Goal: Transaction & Acquisition: Purchase product/service

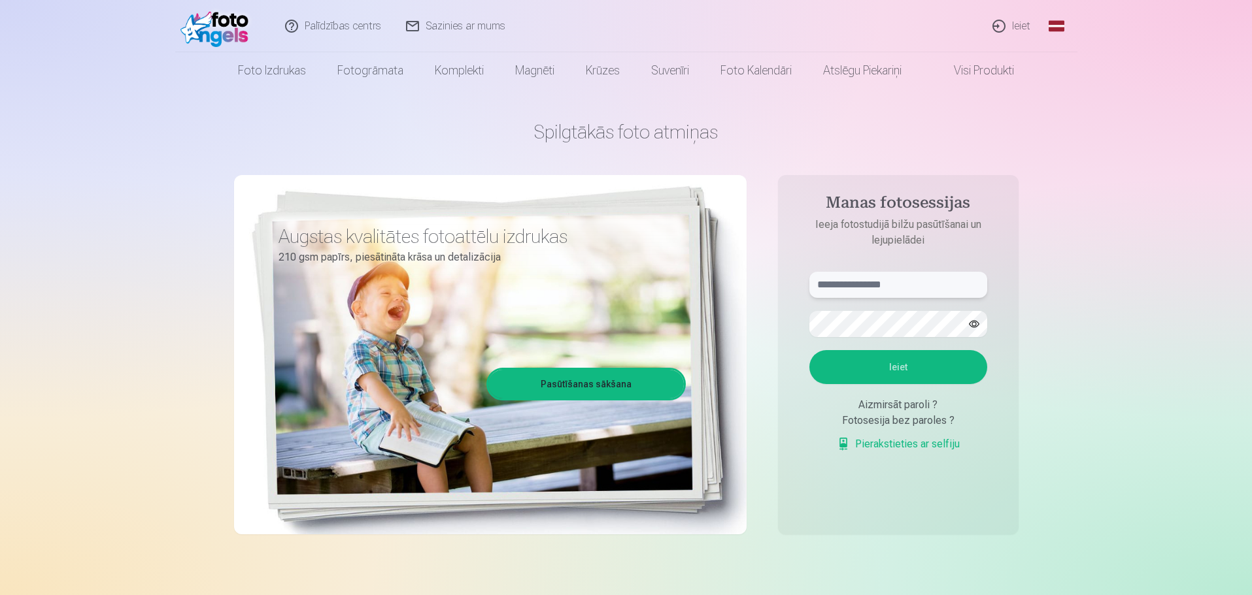
click at [618, 279] on input "text" at bounding box center [898, 285] width 178 height 26
type input "**********"
click at [618, 363] on button "Ieiet" at bounding box center [898, 367] width 178 height 34
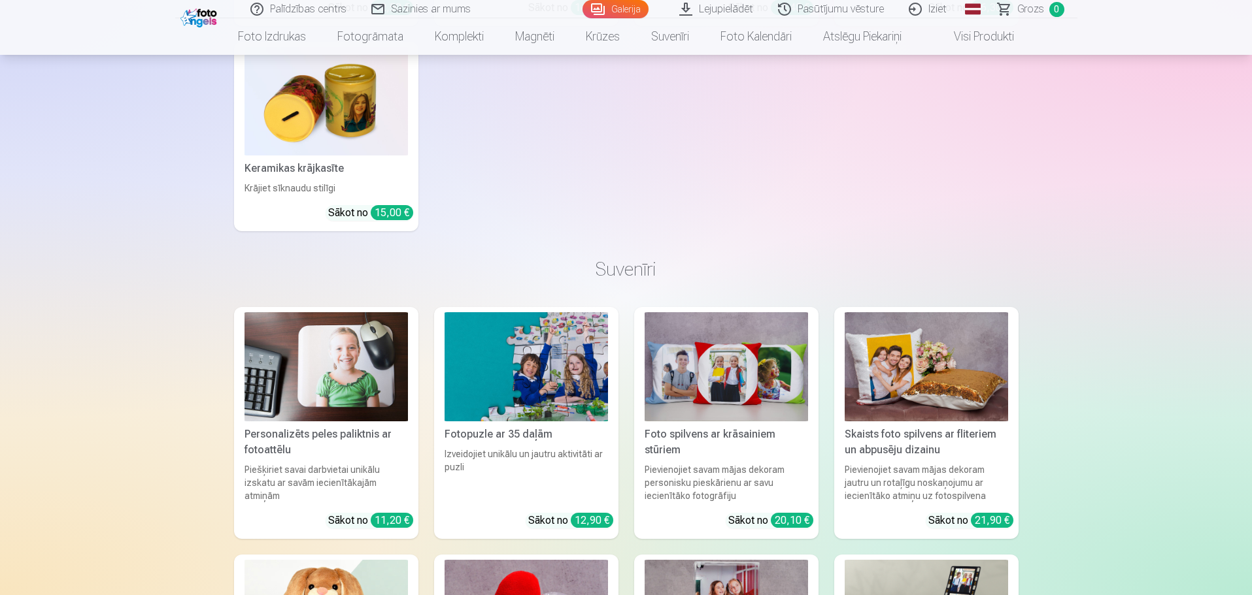
scroll to position [24903, 0]
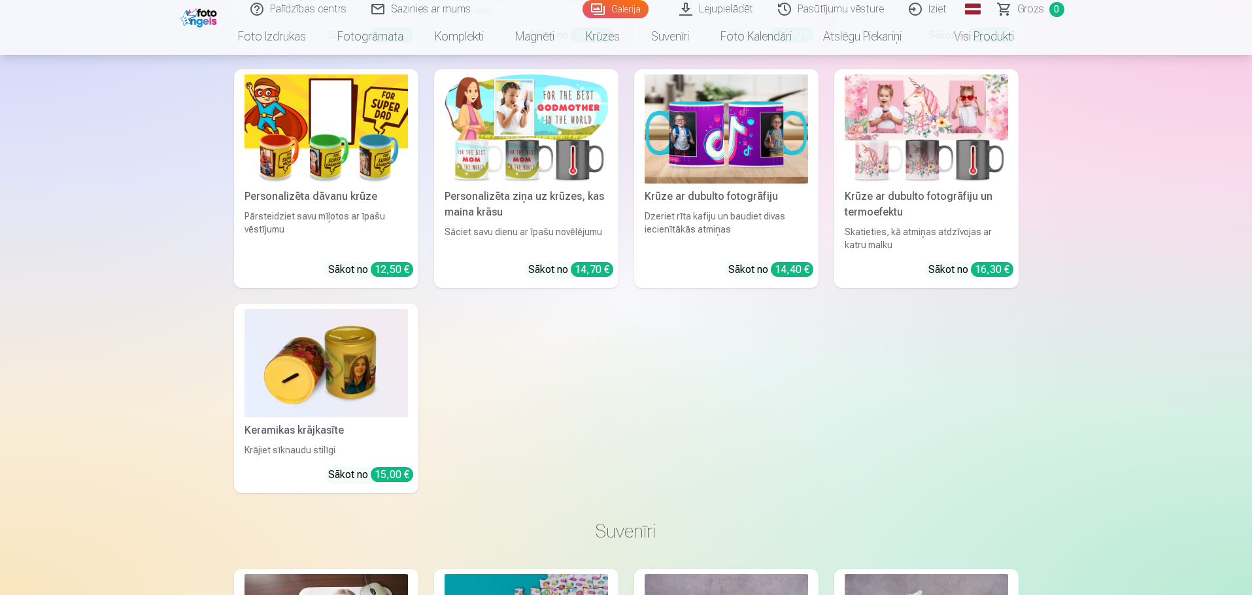
click at [724, 10] on link "Lejupielādēt" at bounding box center [716, 9] width 99 height 18
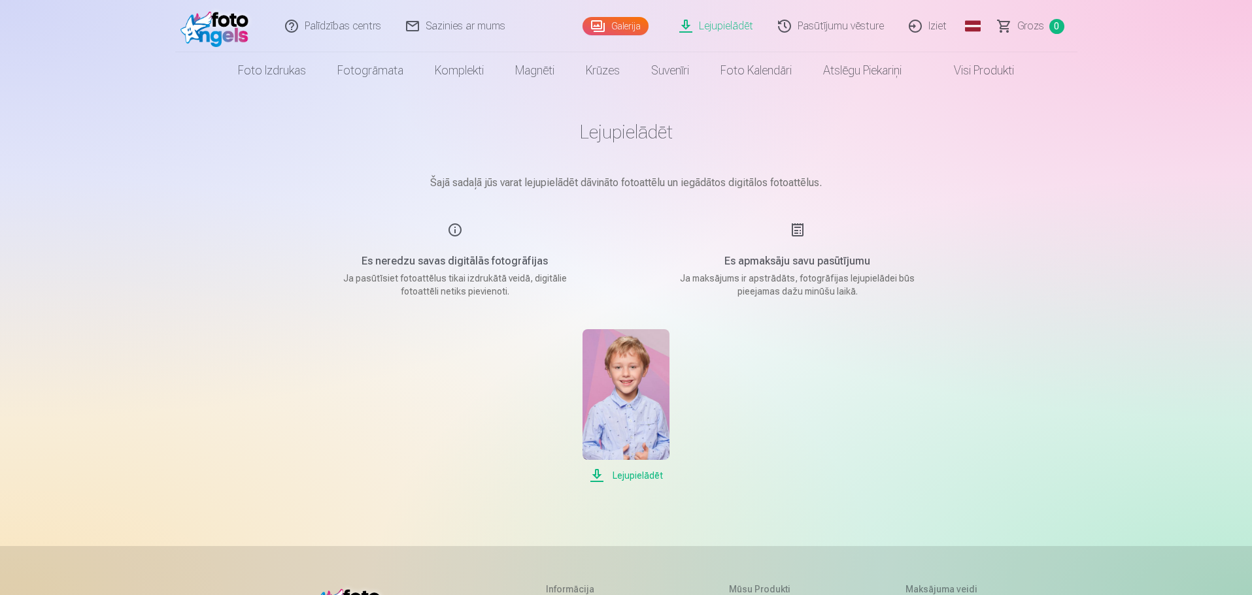
click at [996, 76] on link "Visi produkti" at bounding box center [973, 70] width 112 height 37
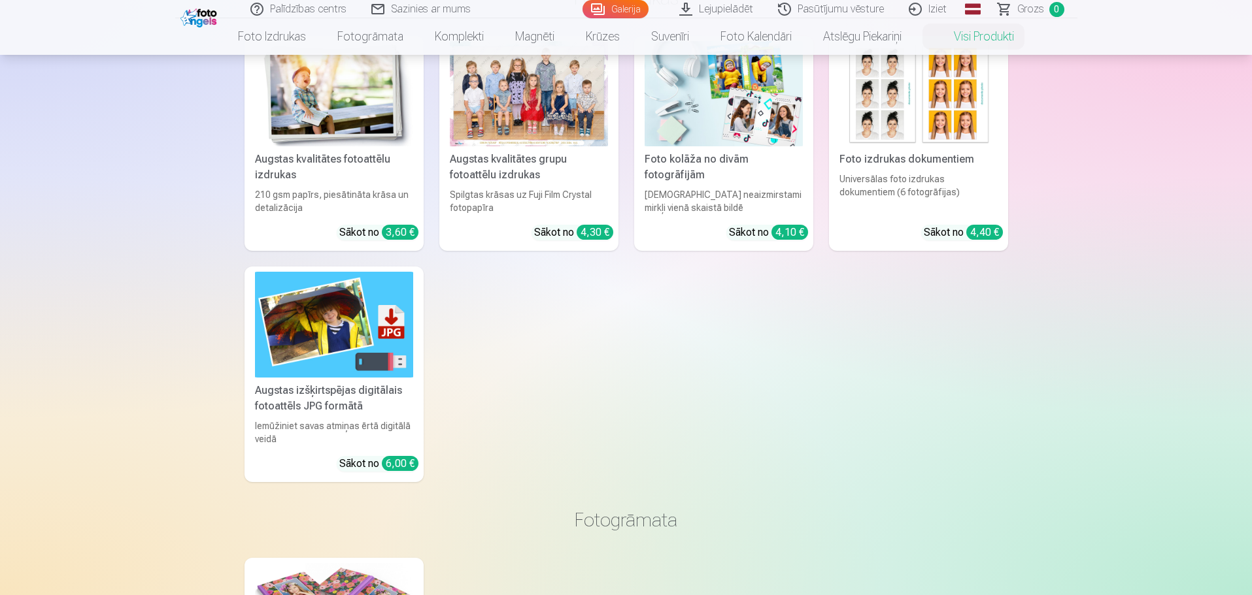
scroll to position [196, 0]
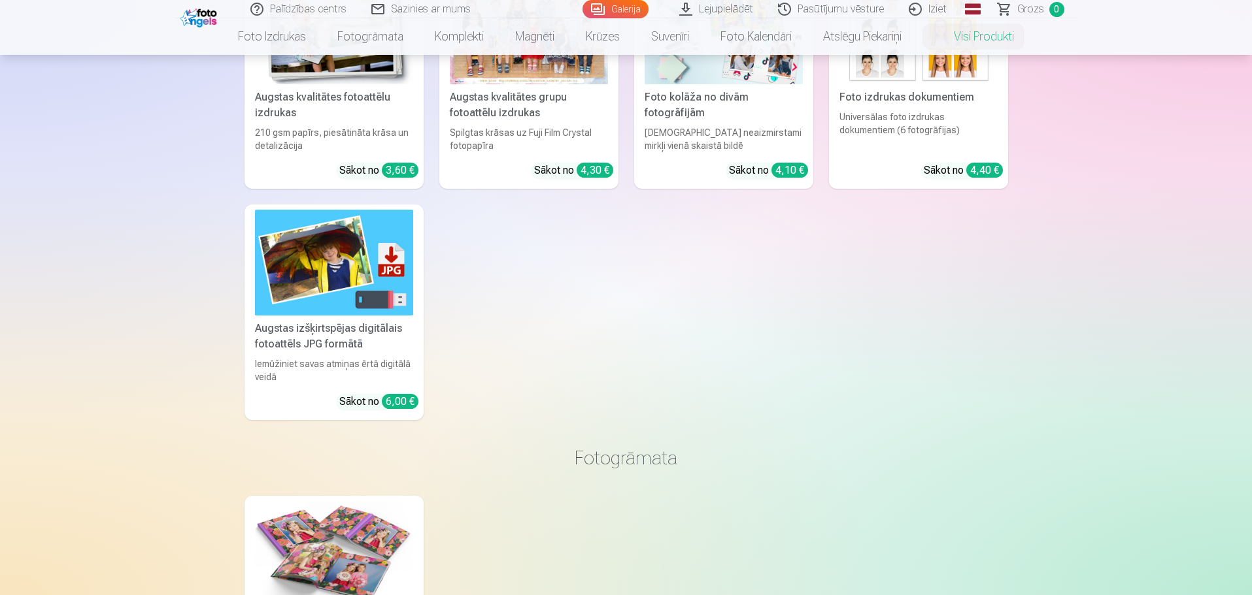
click at [379, 306] on img at bounding box center [334, 262] width 158 height 105
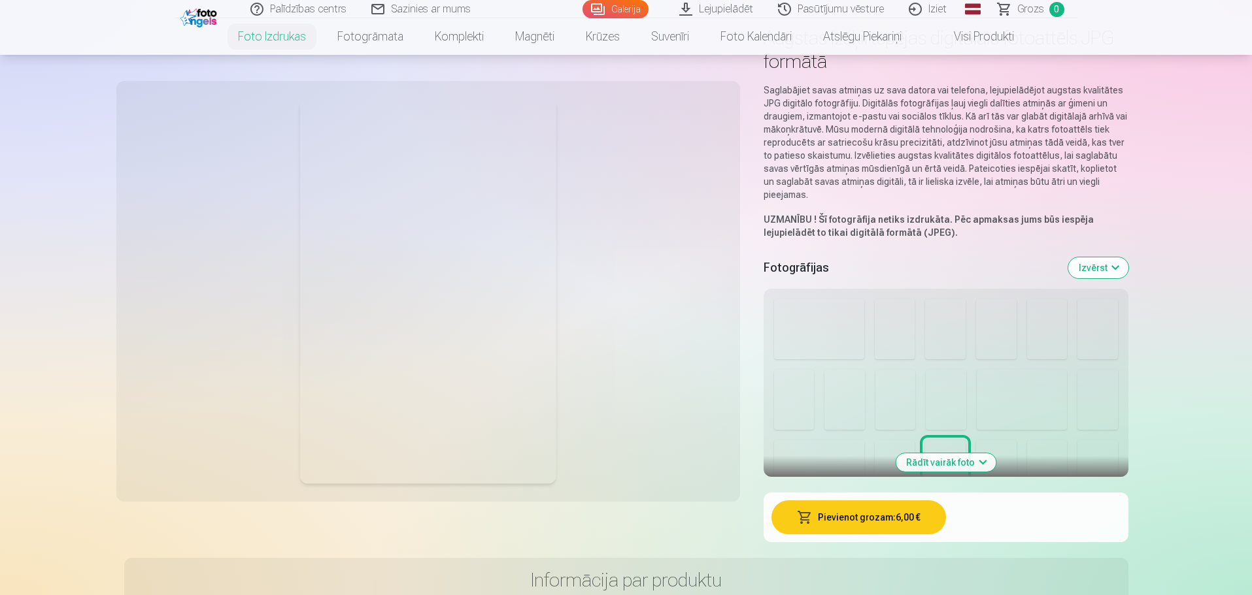
scroll to position [196, 0]
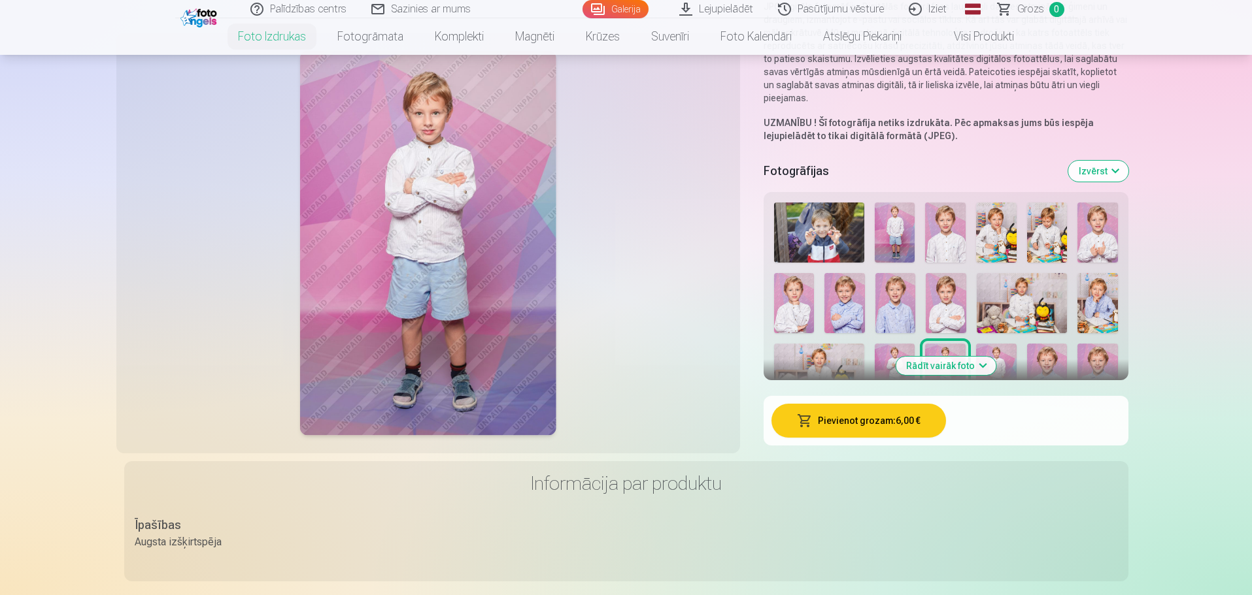
click at [895, 220] on img at bounding box center [895, 233] width 41 height 60
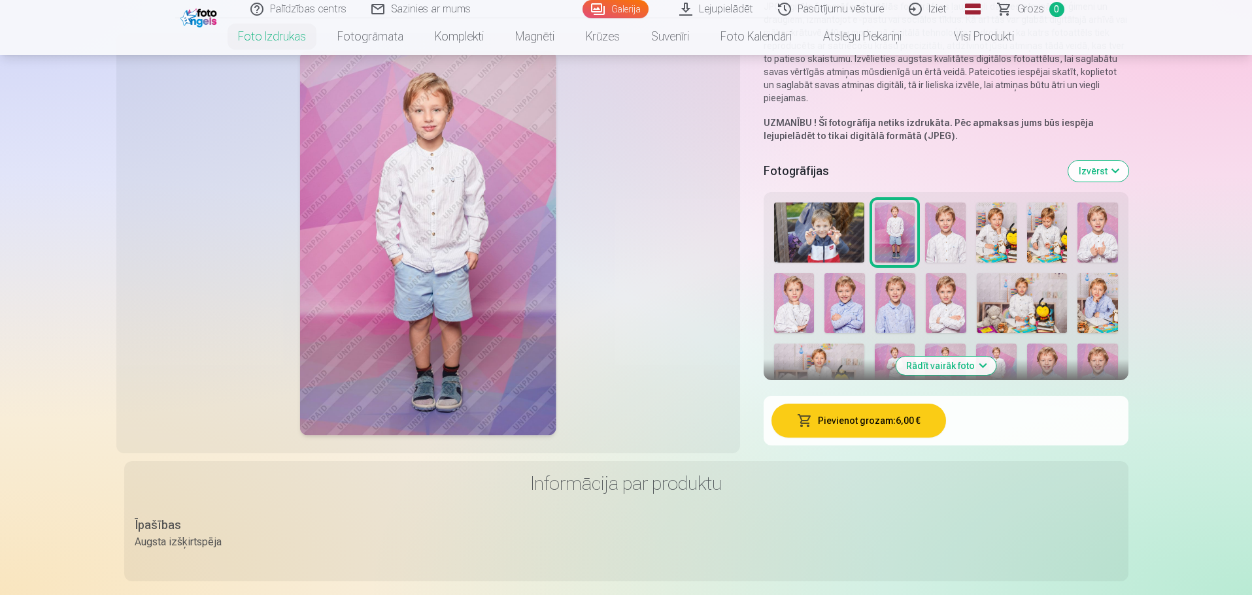
click at [940, 287] on img at bounding box center [946, 303] width 40 height 60
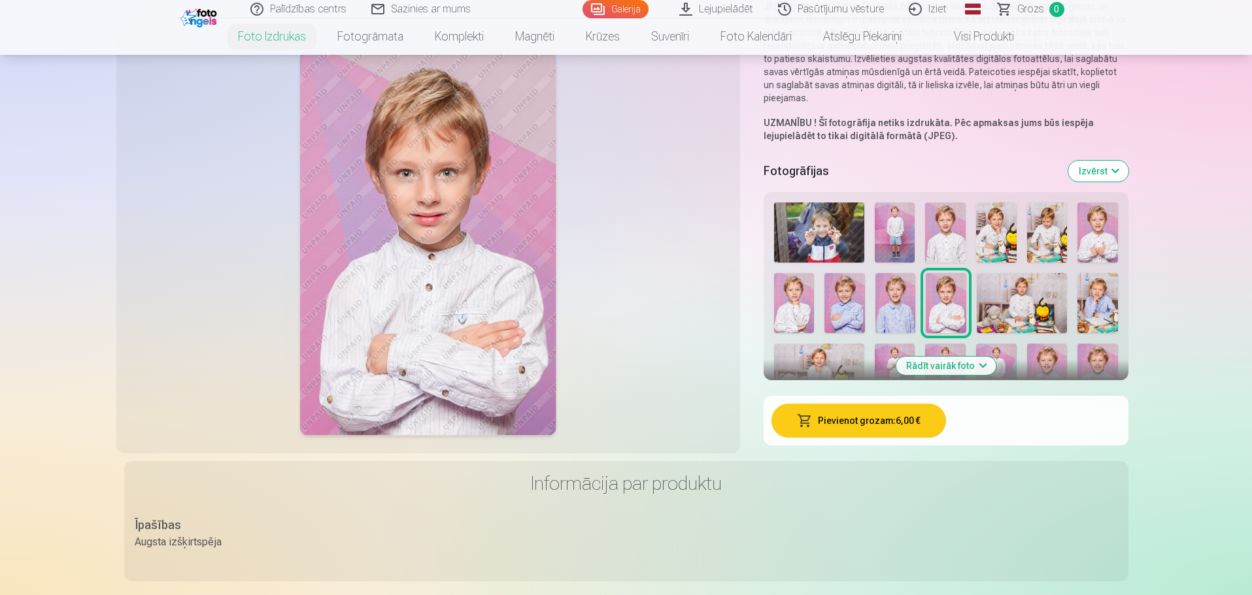
click at [885, 288] on img at bounding box center [895, 303] width 40 height 60
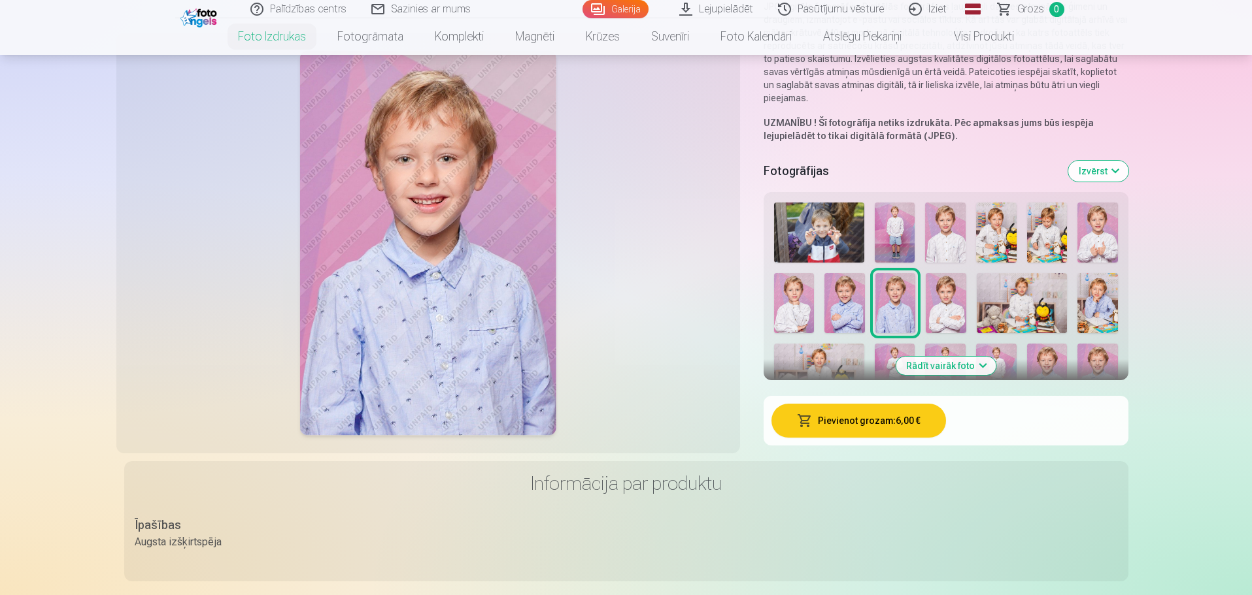
click at [892, 240] on img at bounding box center [895, 233] width 41 height 60
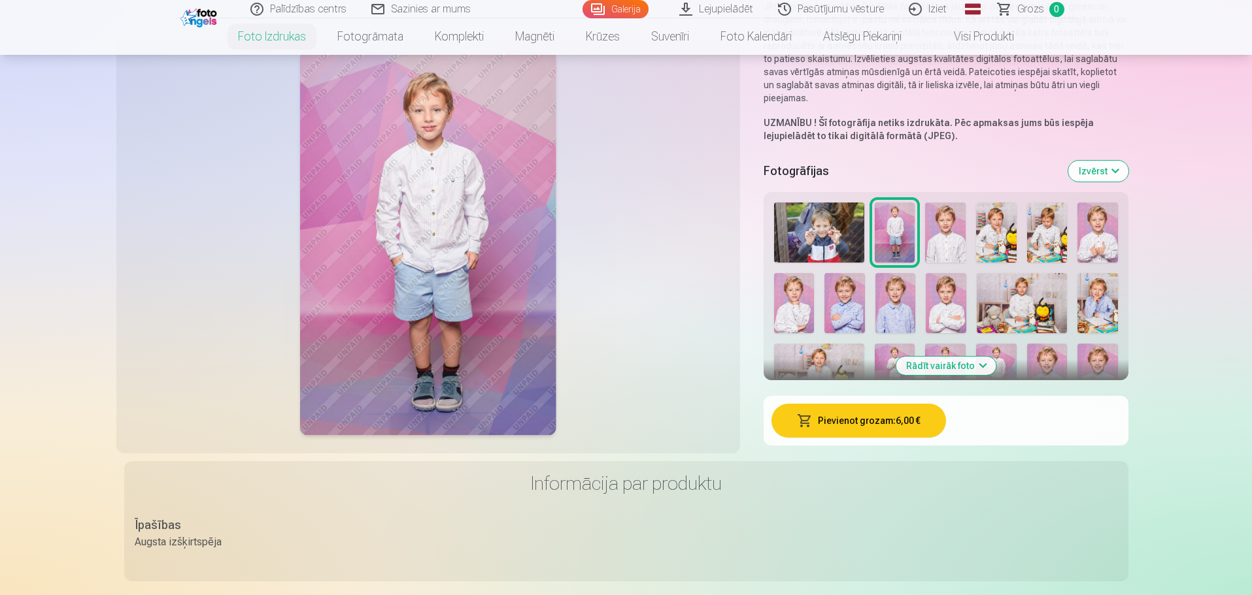
click at [824, 227] on img at bounding box center [819, 233] width 90 height 60
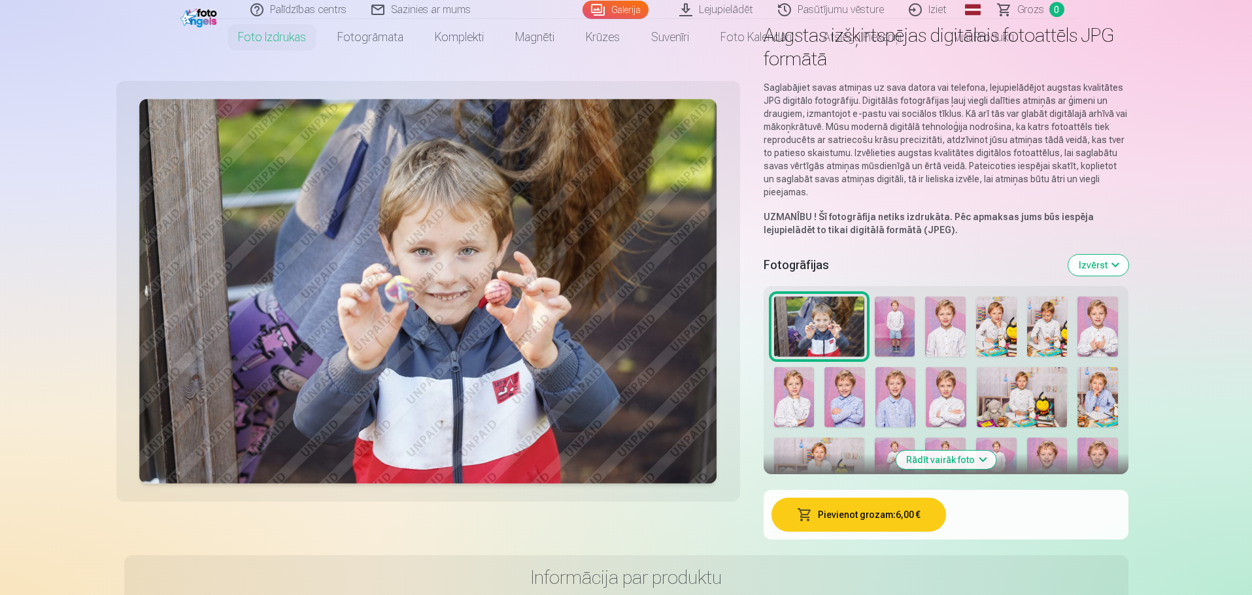
scroll to position [0, 0]
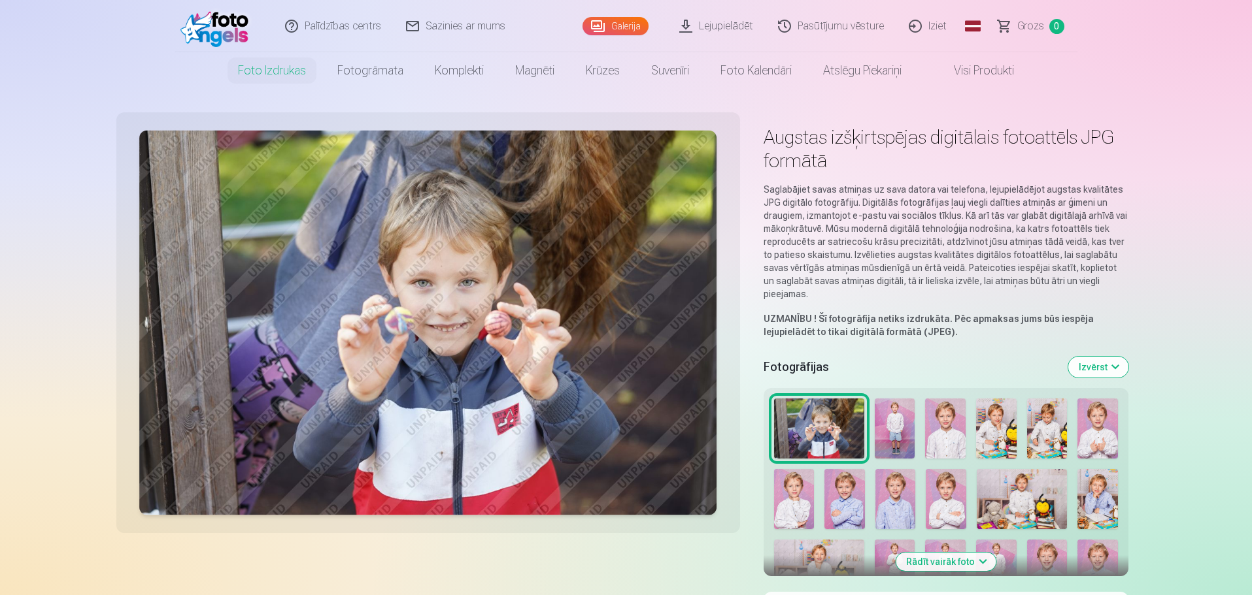
click at [1109, 369] on button "Izvērst" at bounding box center [1098, 367] width 60 height 21
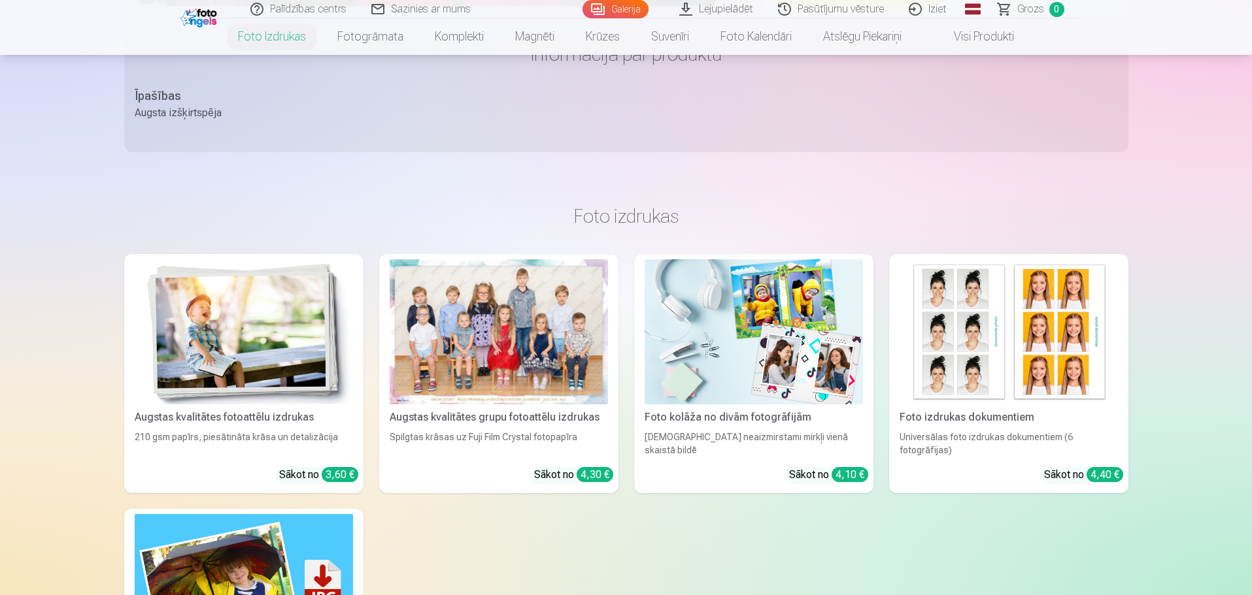
scroll to position [3922, 0]
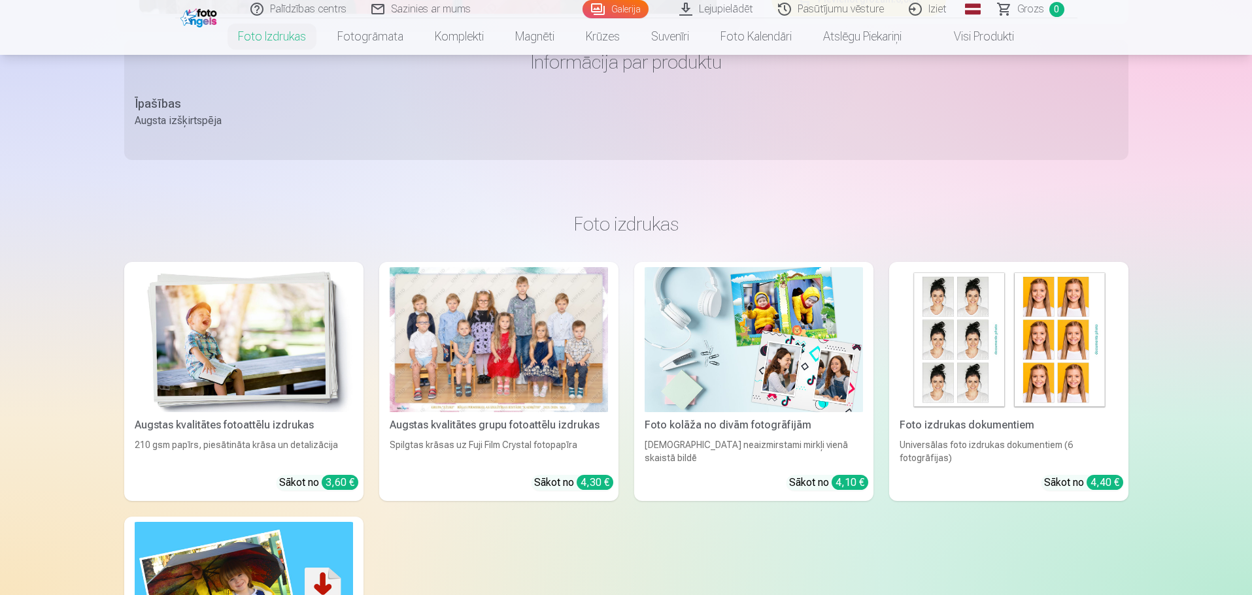
click at [532, 357] on div at bounding box center [499, 340] width 218 height 146
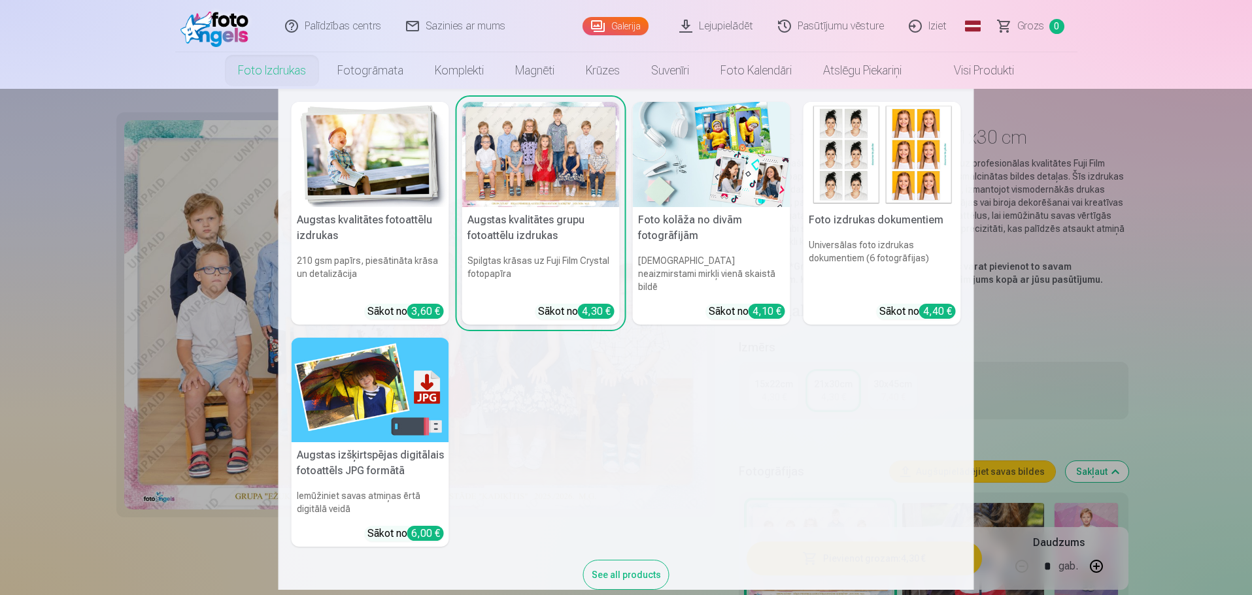
click at [288, 69] on link "Foto izdrukas" at bounding box center [271, 70] width 99 height 37
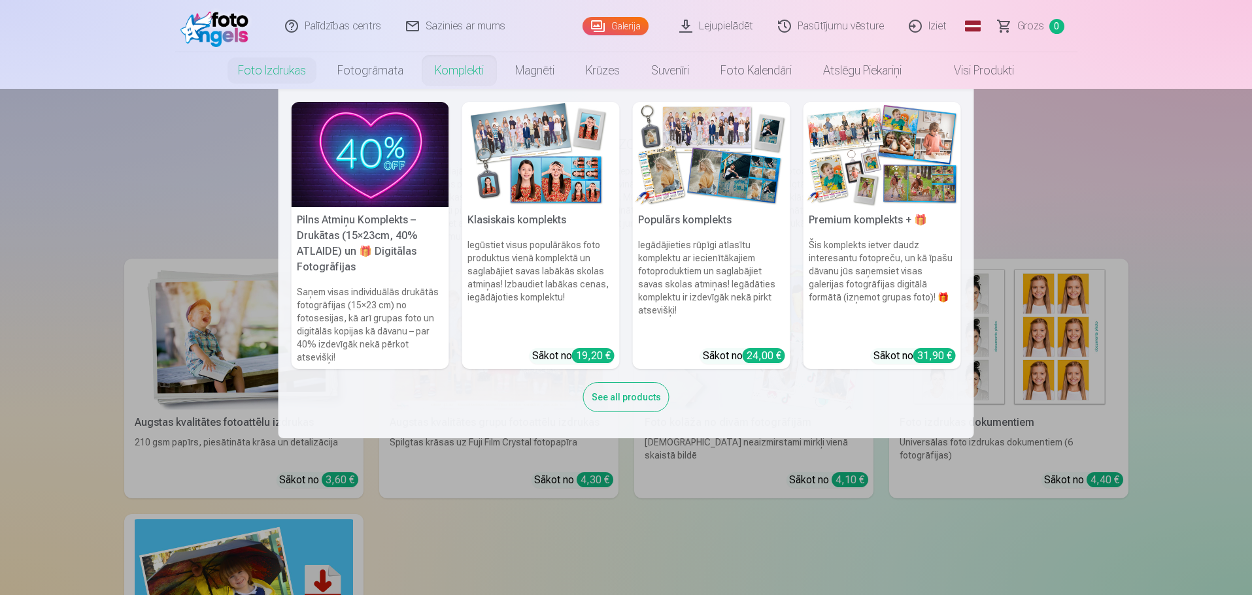
click at [464, 75] on link "Komplekti" at bounding box center [459, 70] width 80 height 37
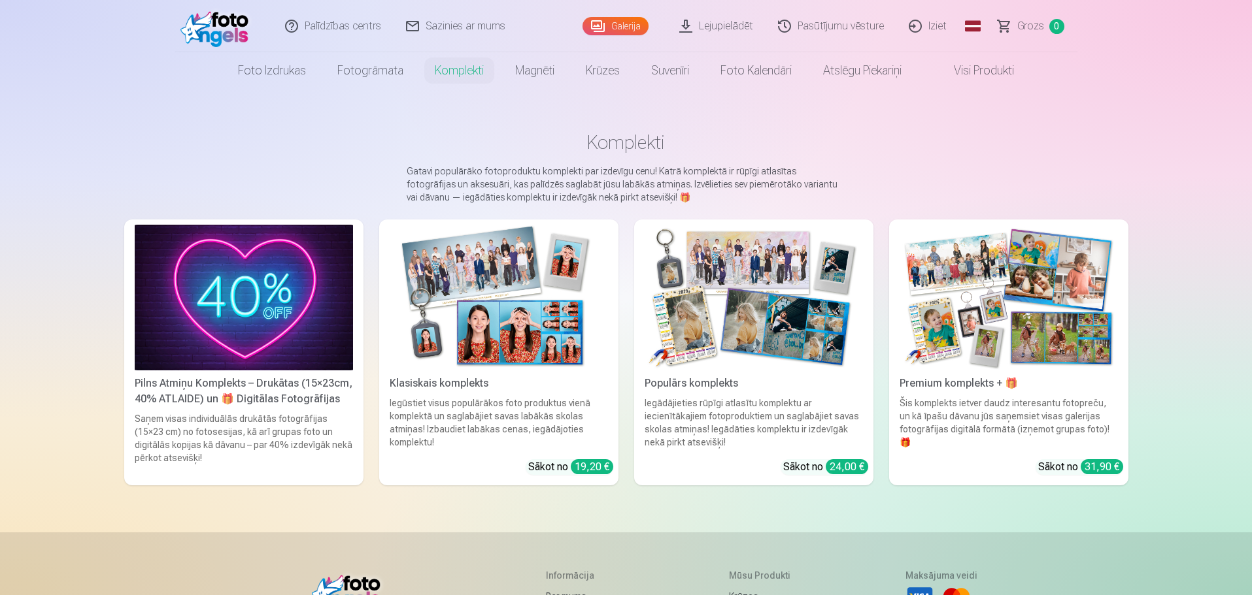
click at [998, 324] on img at bounding box center [1008, 298] width 218 height 146
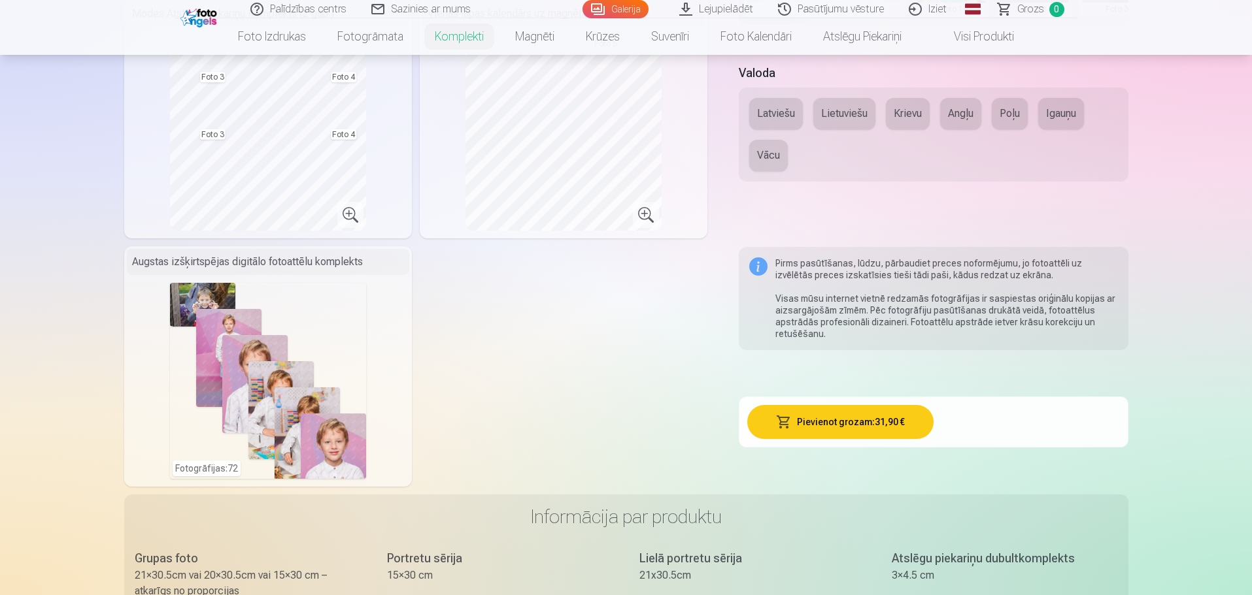
scroll to position [654, 0]
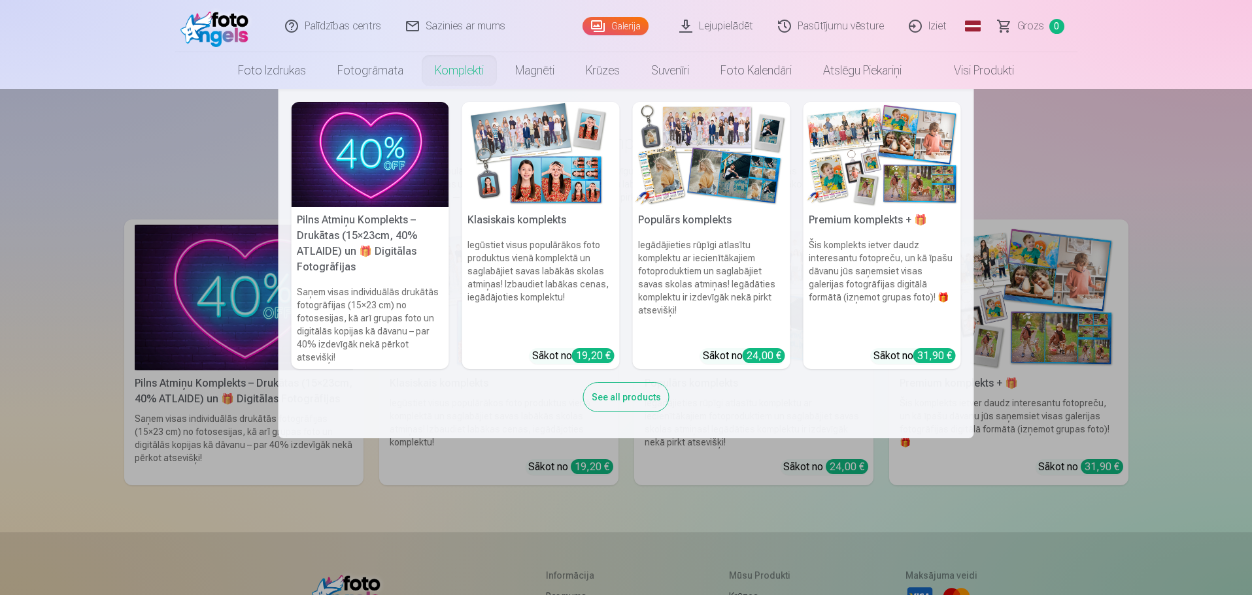
click at [456, 73] on link "Komplekti" at bounding box center [459, 70] width 80 height 37
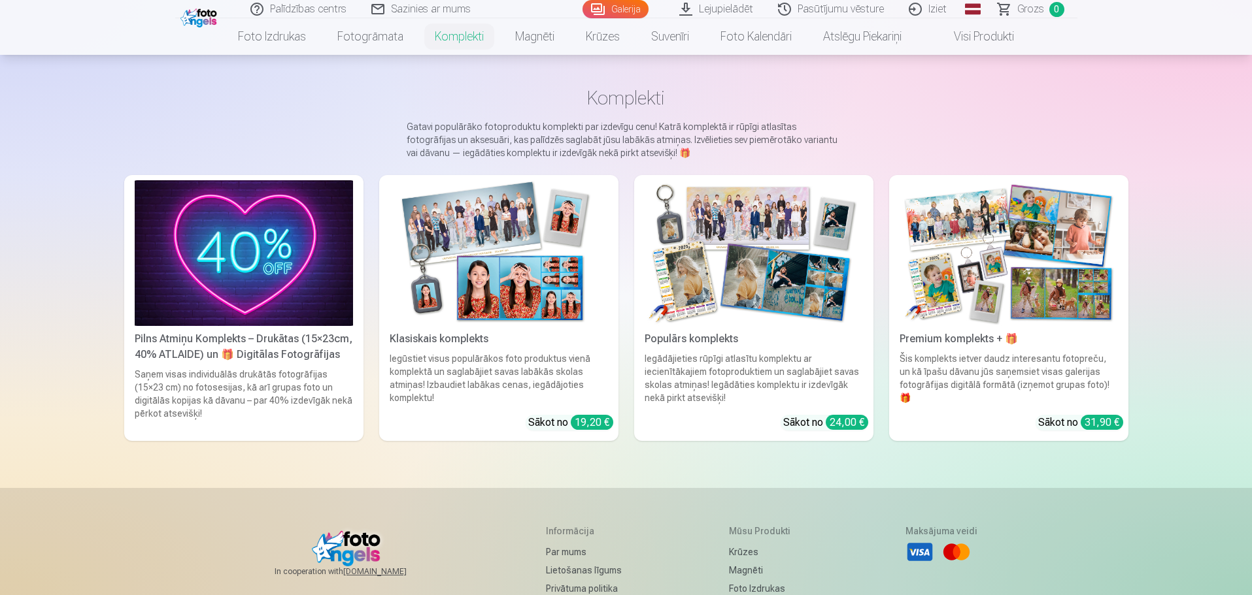
scroll to position [65, 0]
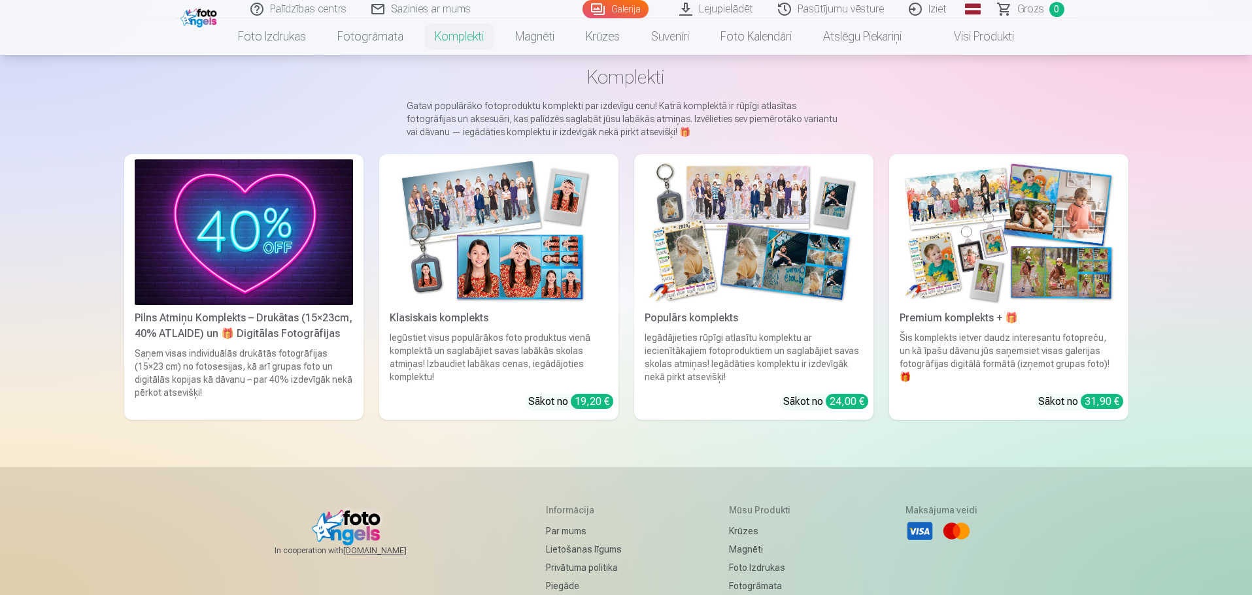
click at [752, 250] on img at bounding box center [753, 232] width 218 height 146
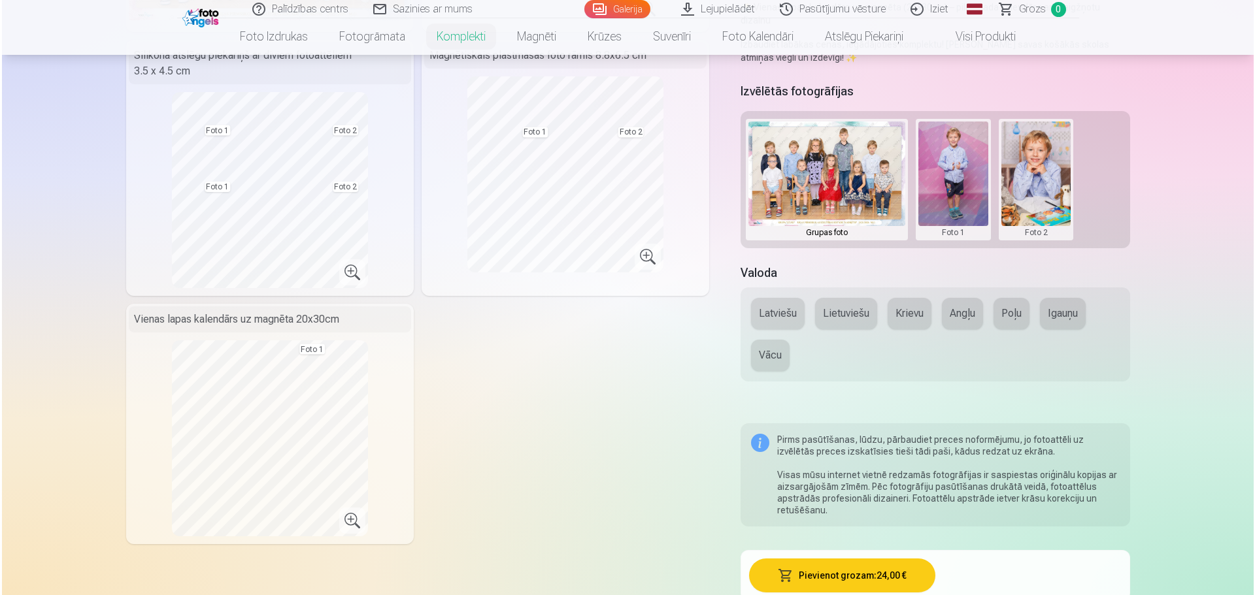
scroll to position [392, 0]
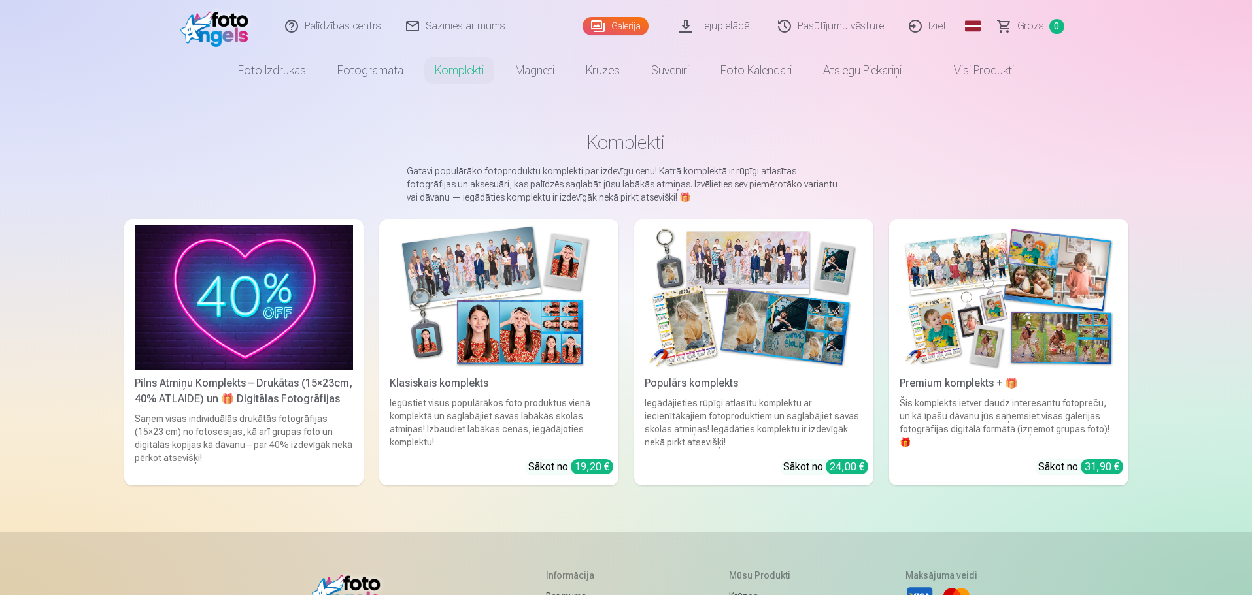
click at [282, 322] on img at bounding box center [244, 298] width 218 height 146
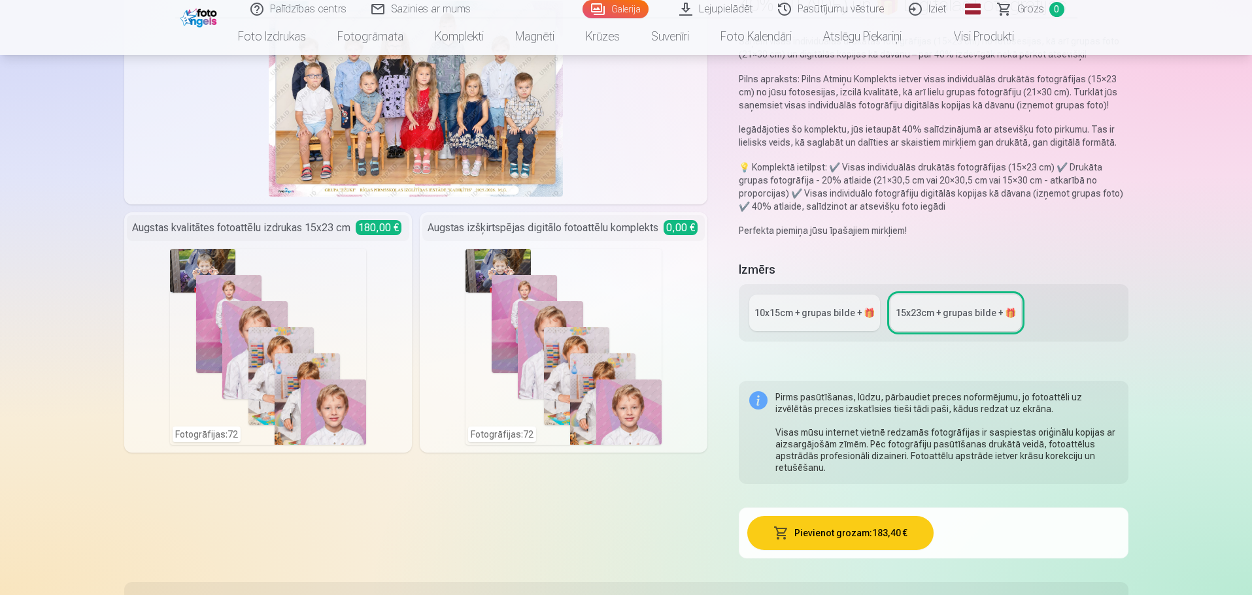
scroll to position [196, 0]
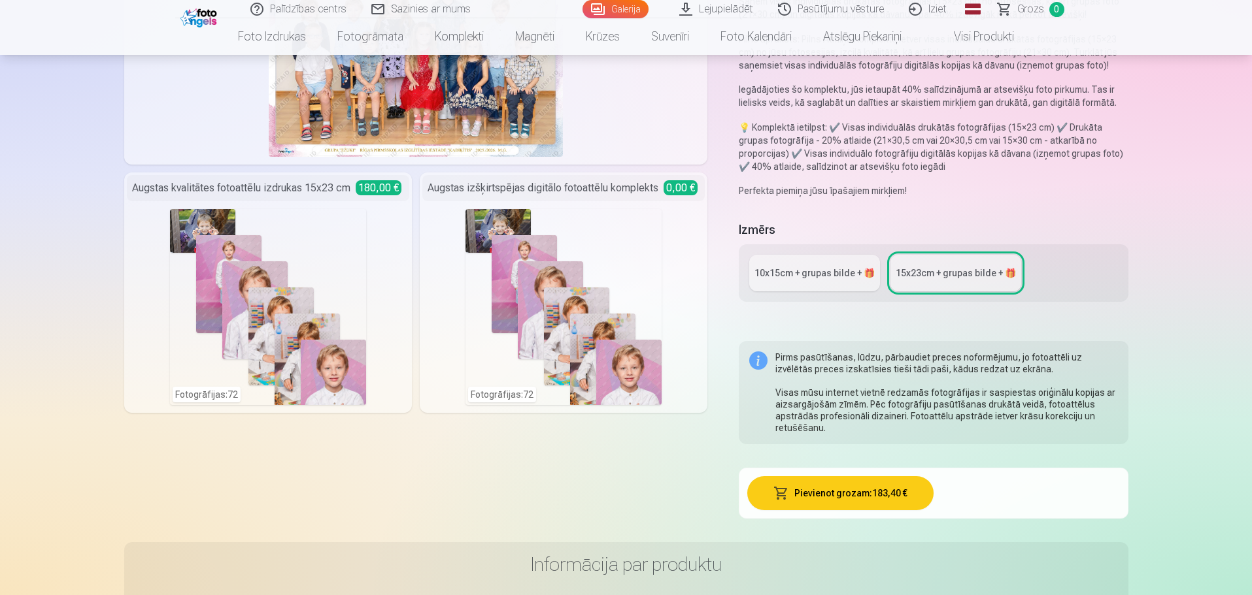
click at [842, 278] on div "10x15сm + grupas bilde + 🎁" at bounding box center [814, 273] width 120 height 13
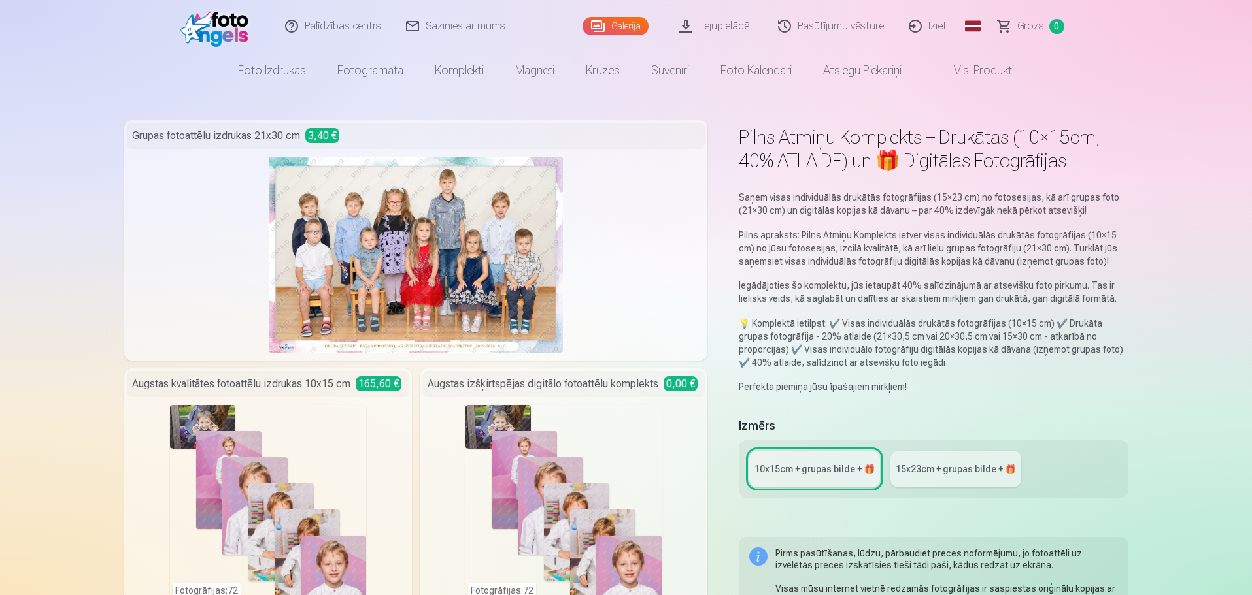
click at [949, 469] on div "15x23сm + grupas bilde + 🎁" at bounding box center [955, 469] width 120 height 13
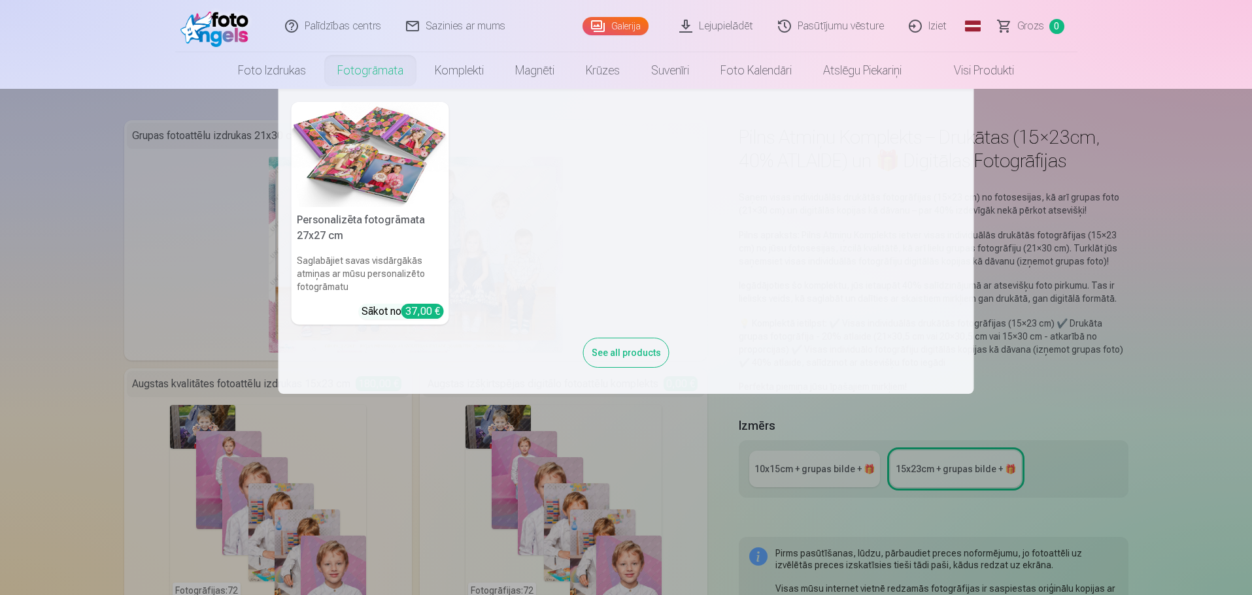
click at [358, 69] on link "Fotogrāmata" at bounding box center [370, 70] width 97 height 37
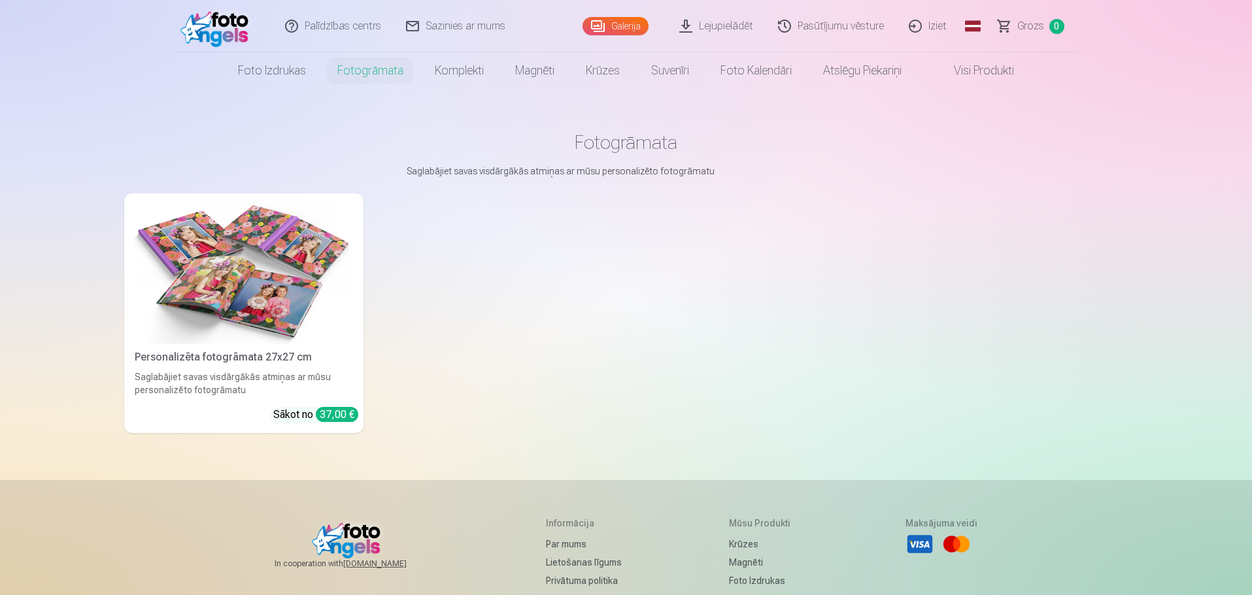
click at [298, 277] on img at bounding box center [244, 272] width 218 height 146
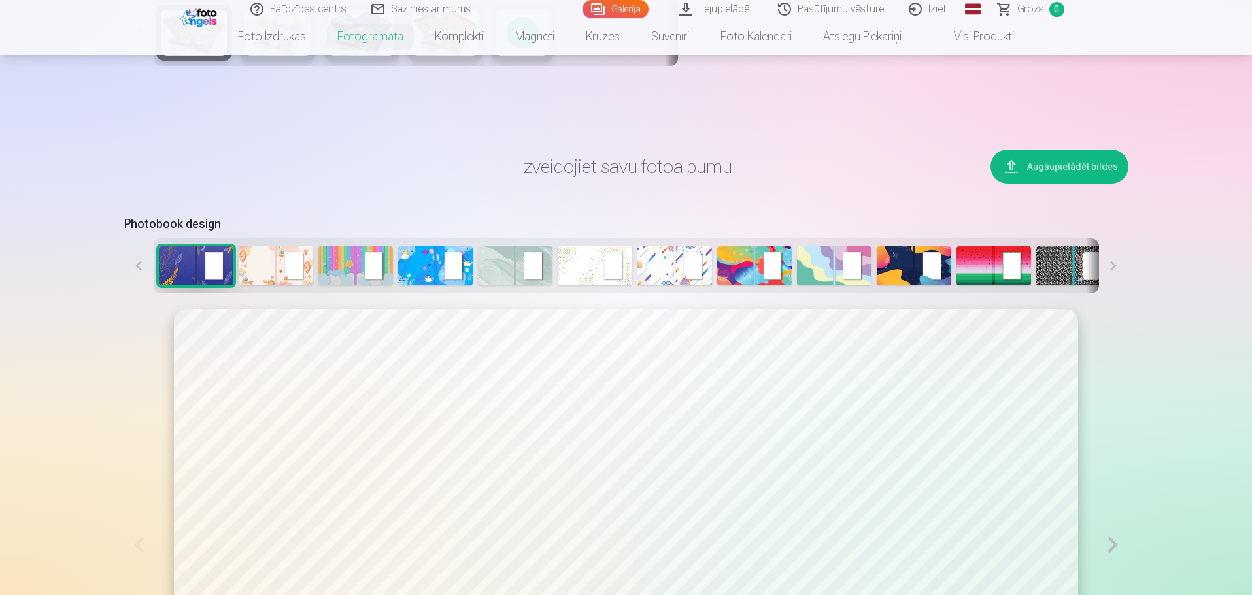
scroll to position [719, 0]
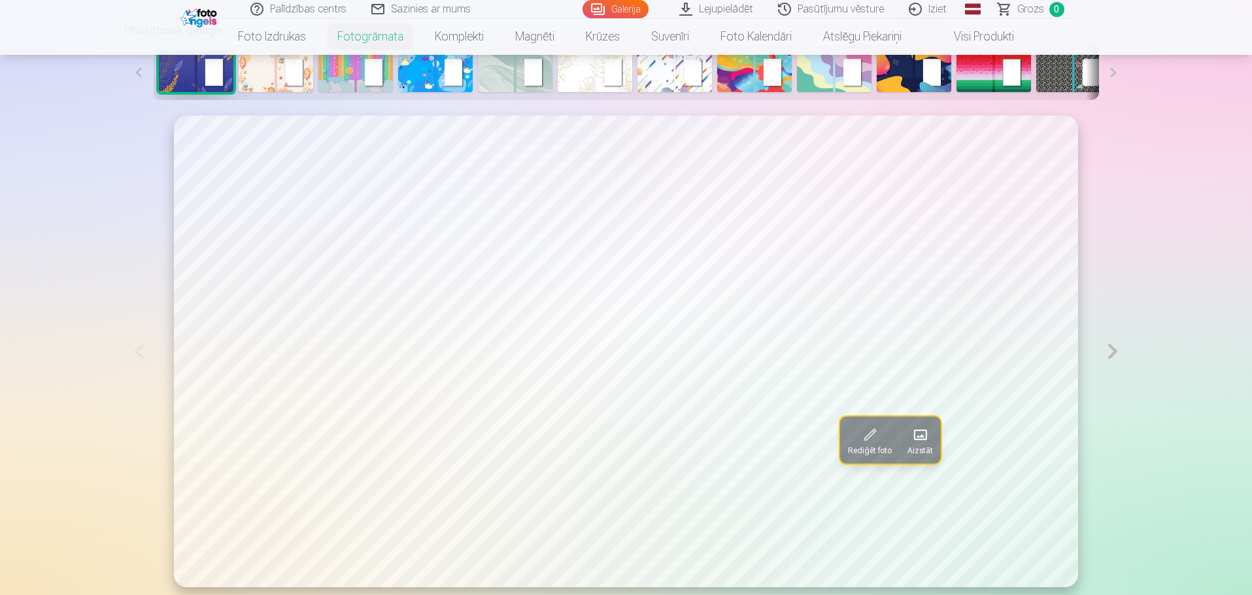
click at [1114, 353] on button at bounding box center [1112, 351] width 30 height 471
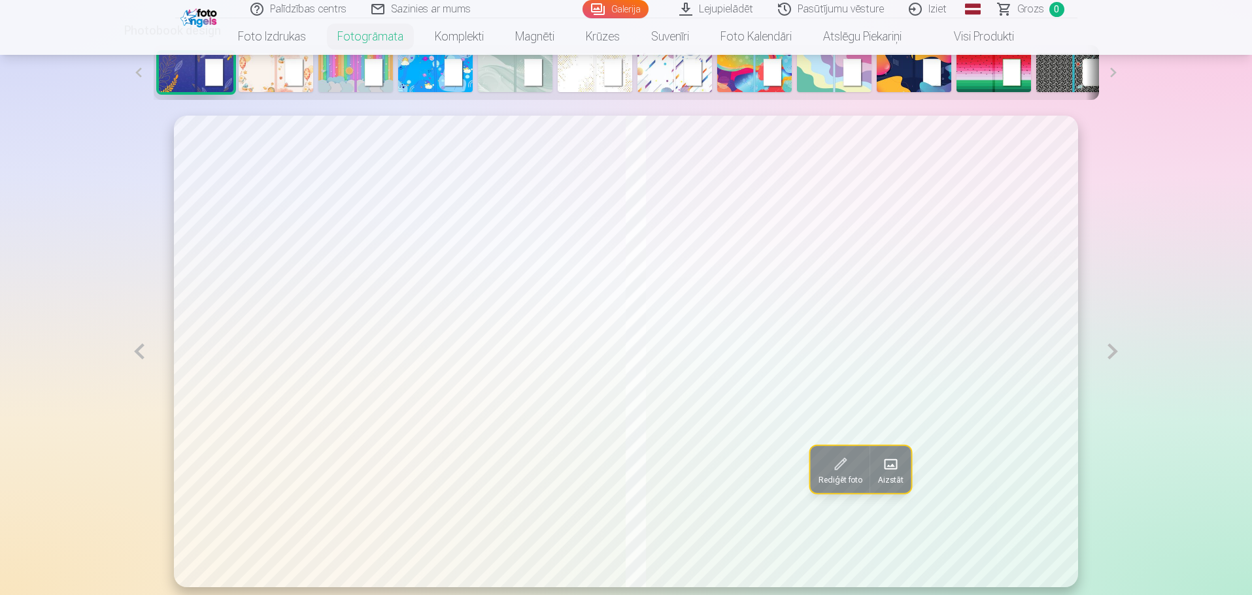
click at [1114, 353] on button at bounding box center [1112, 352] width 30 height 472
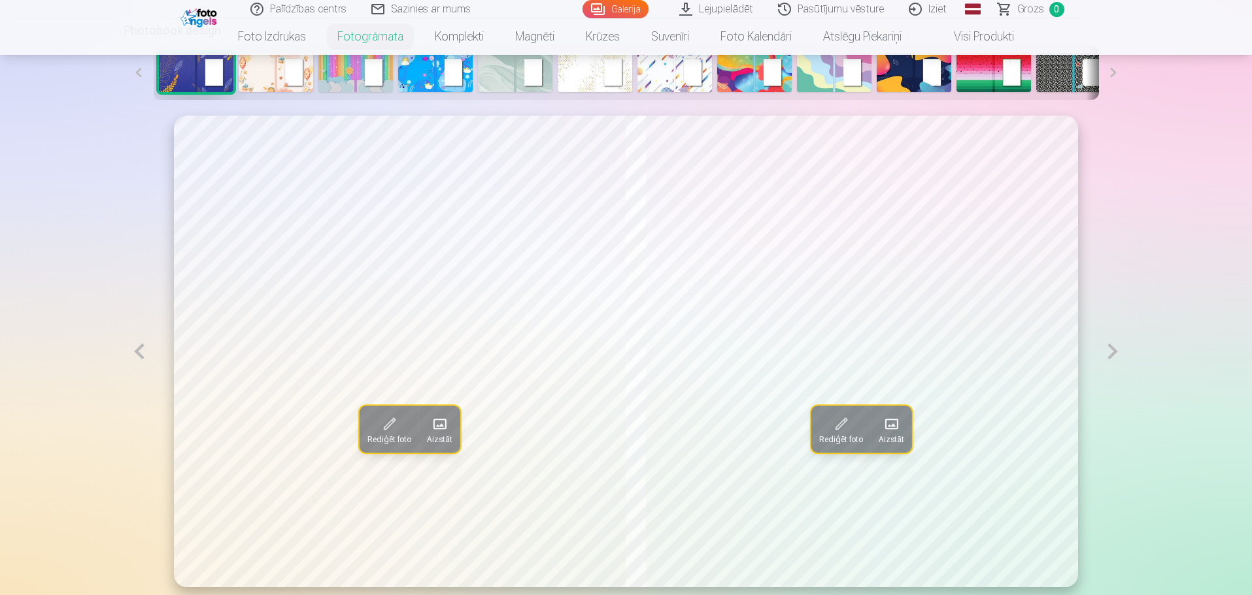
click at [1114, 353] on button at bounding box center [1112, 352] width 30 height 472
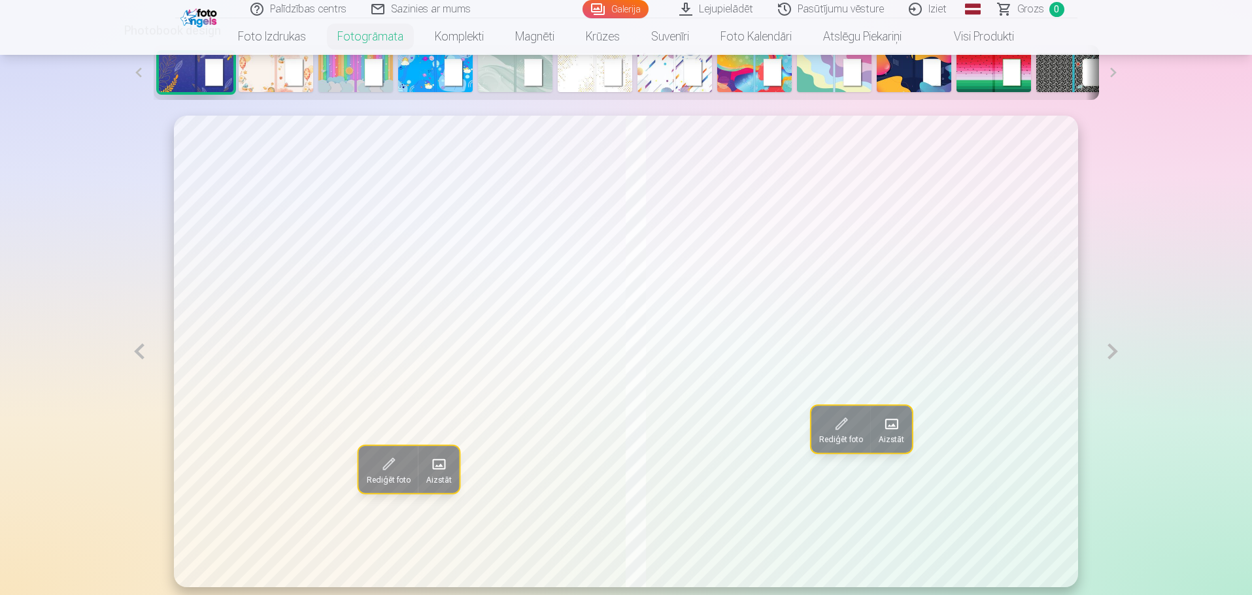
click at [1114, 353] on button at bounding box center [1112, 352] width 30 height 472
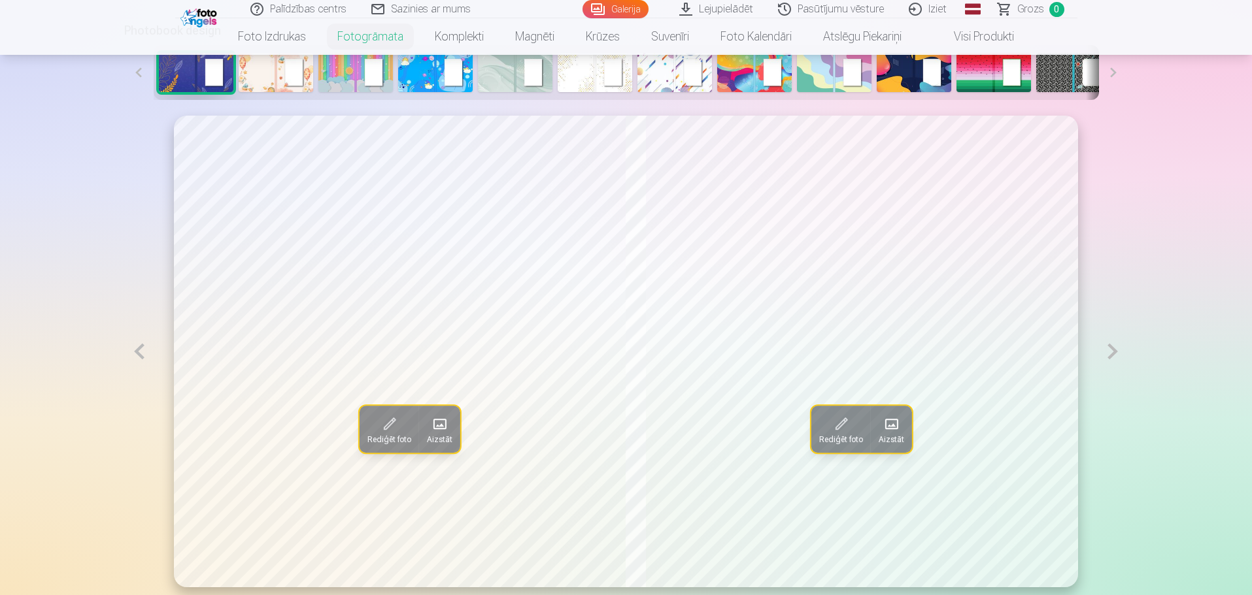
click at [1114, 353] on button at bounding box center [1112, 352] width 30 height 472
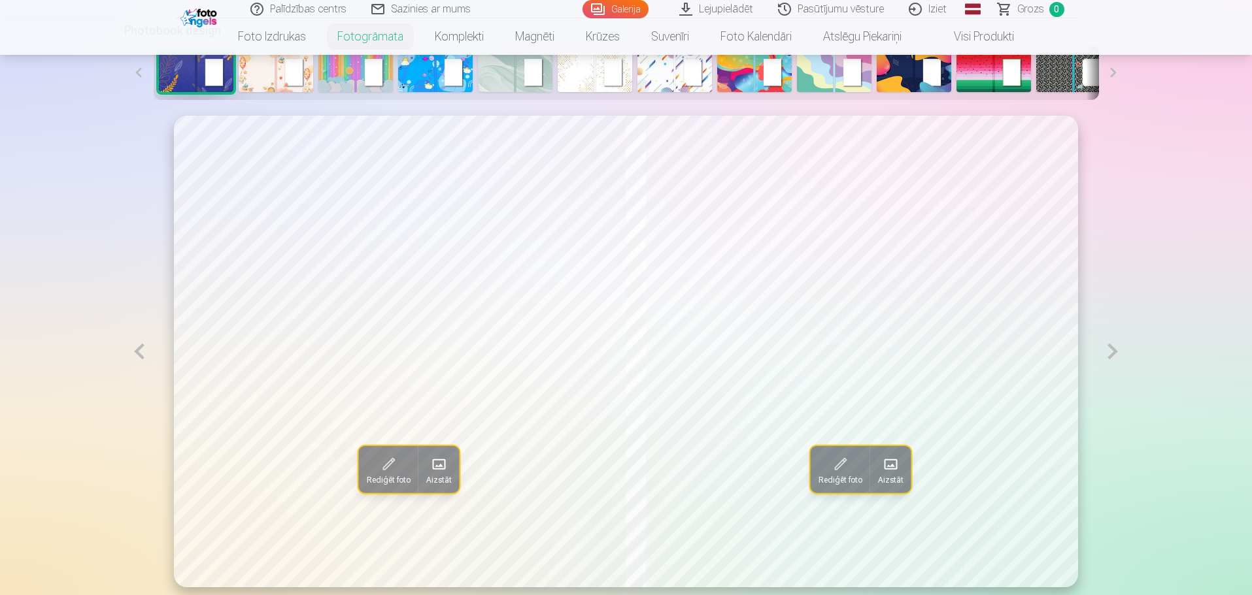
click at [1114, 353] on button at bounding box center [1112, 352] width 30 height 472
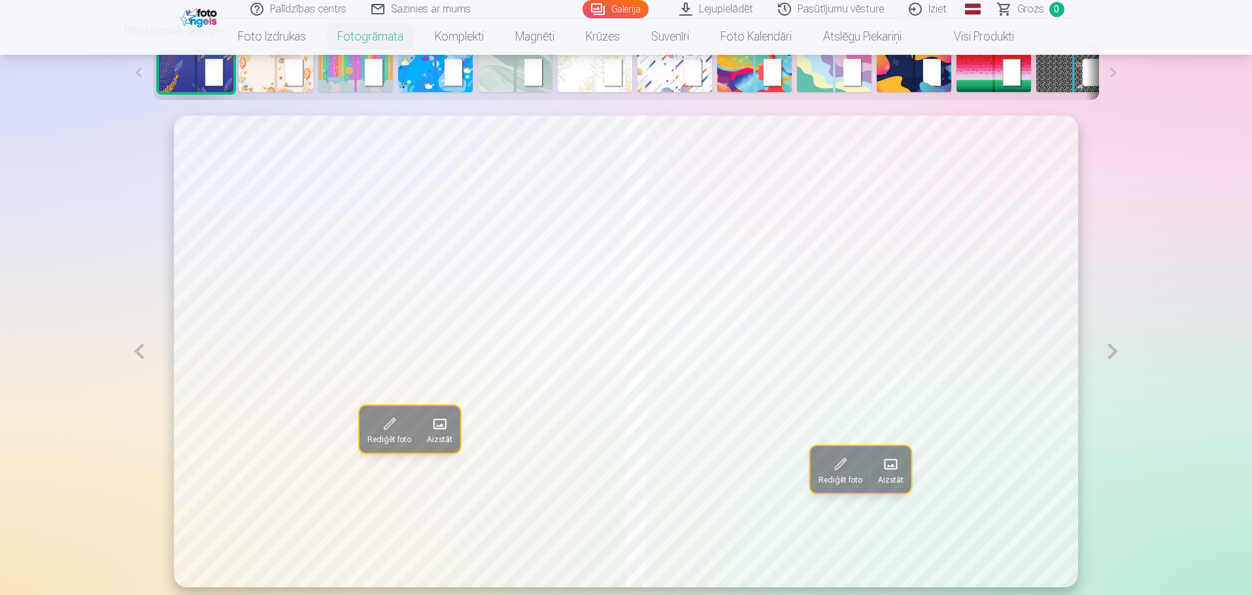
click at [1114, 353] on button at bounding box center [1112, 352] width 30 height 472
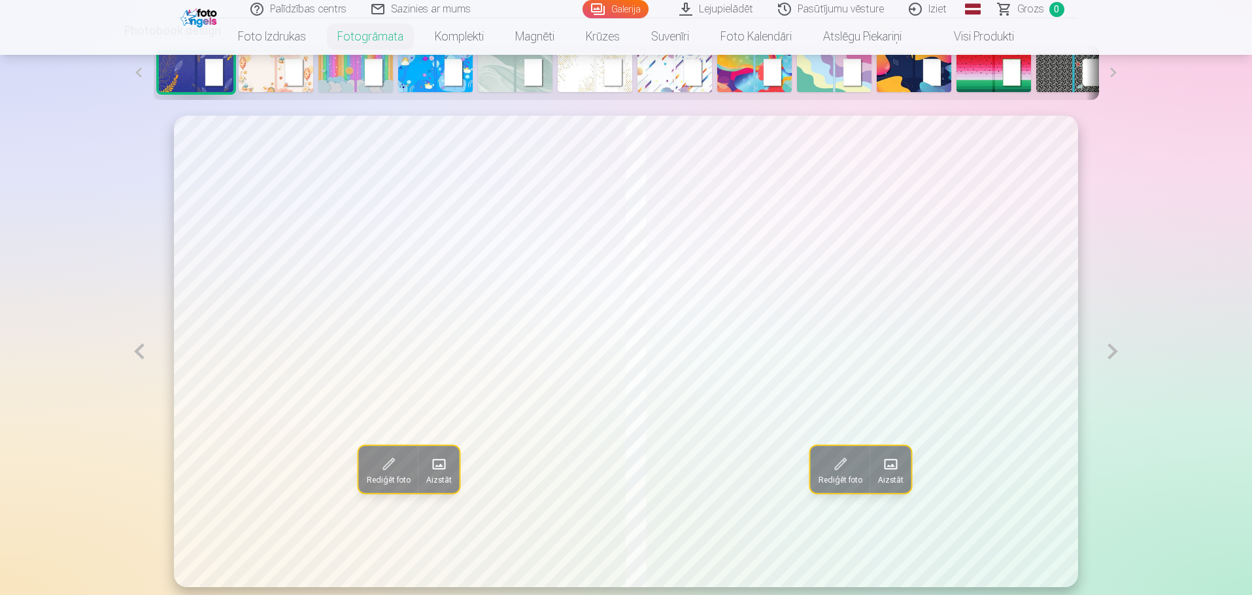
click at [1114, 353] on button at bounding box center [1112, 352] width 30 height 472
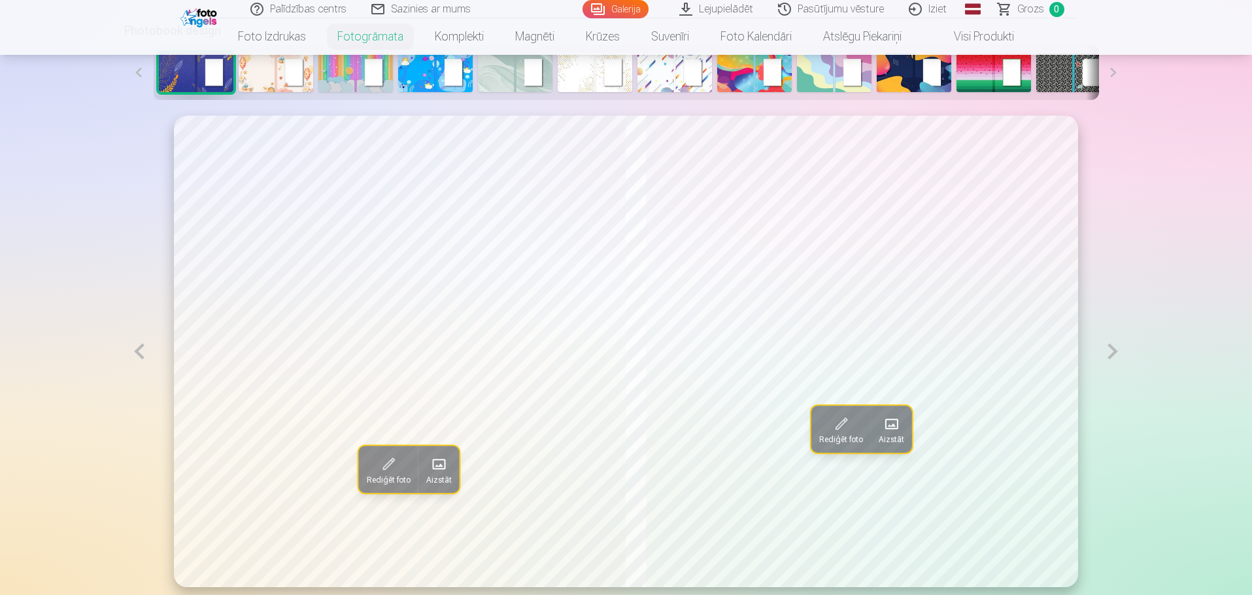
click at [1114, 353] on button at bounding box center [1112, 352] width 30 height 472
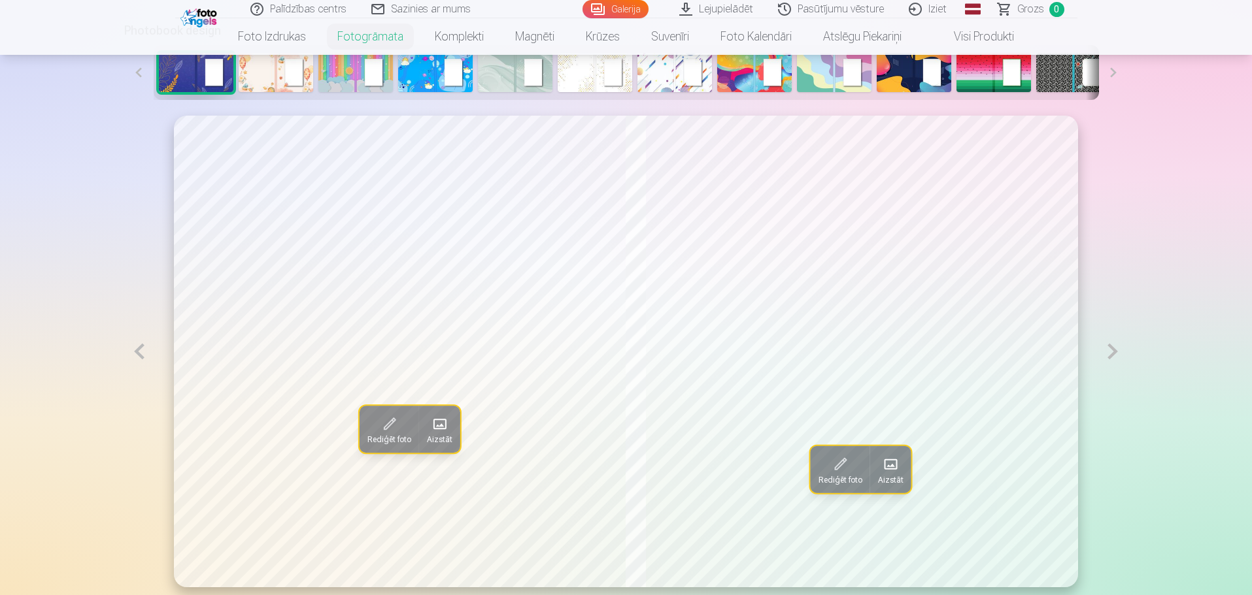
click at [1114, 353] on button at bounding box center [1112, 352] width 30 height 472
click at [133, 350] on button at bounding box center [139, 352] width 30 height 472
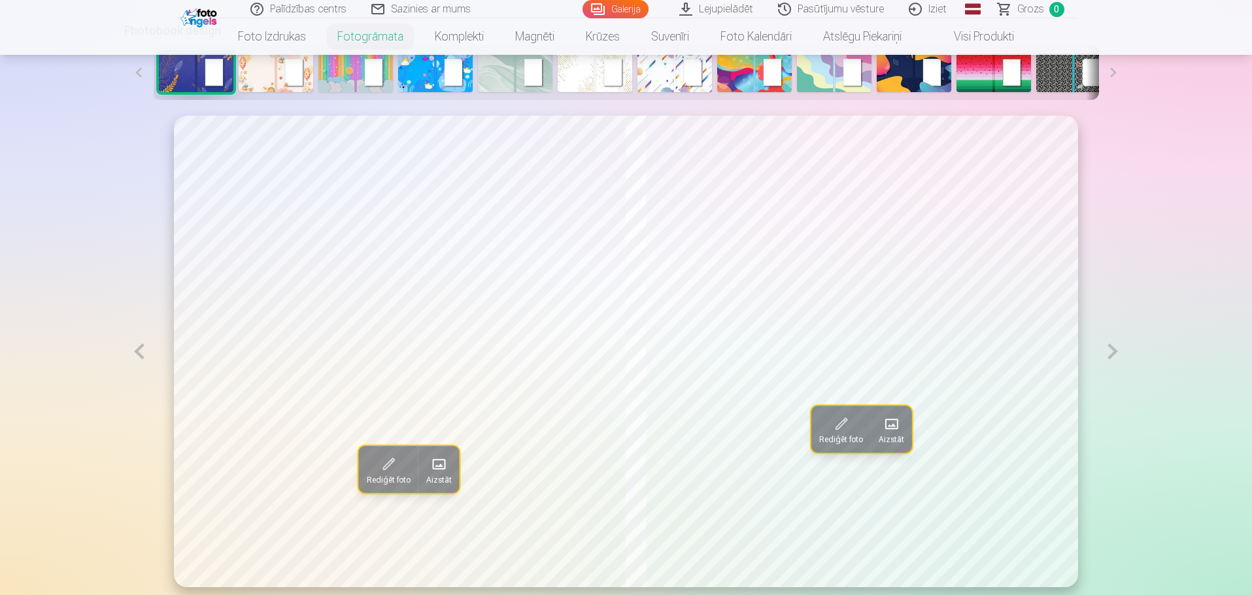
click at [133, 350] on button at bounding box center [139, 352] width 30 height 472
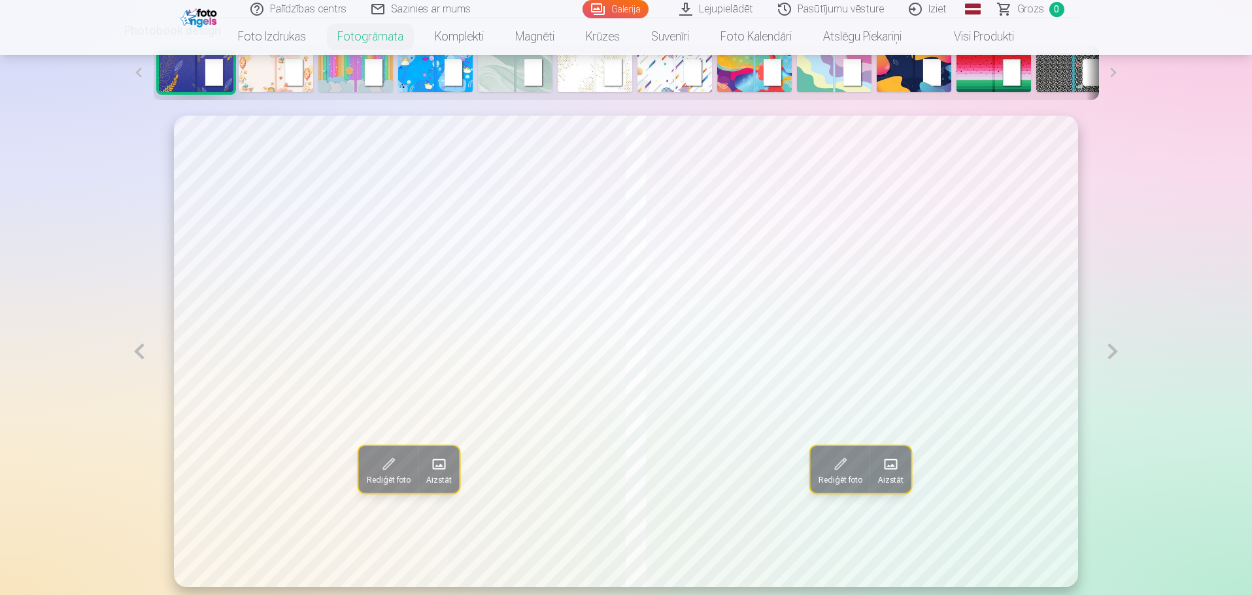
click at [133, 350] on button at bounding box center [139, 352] width 30 height 472
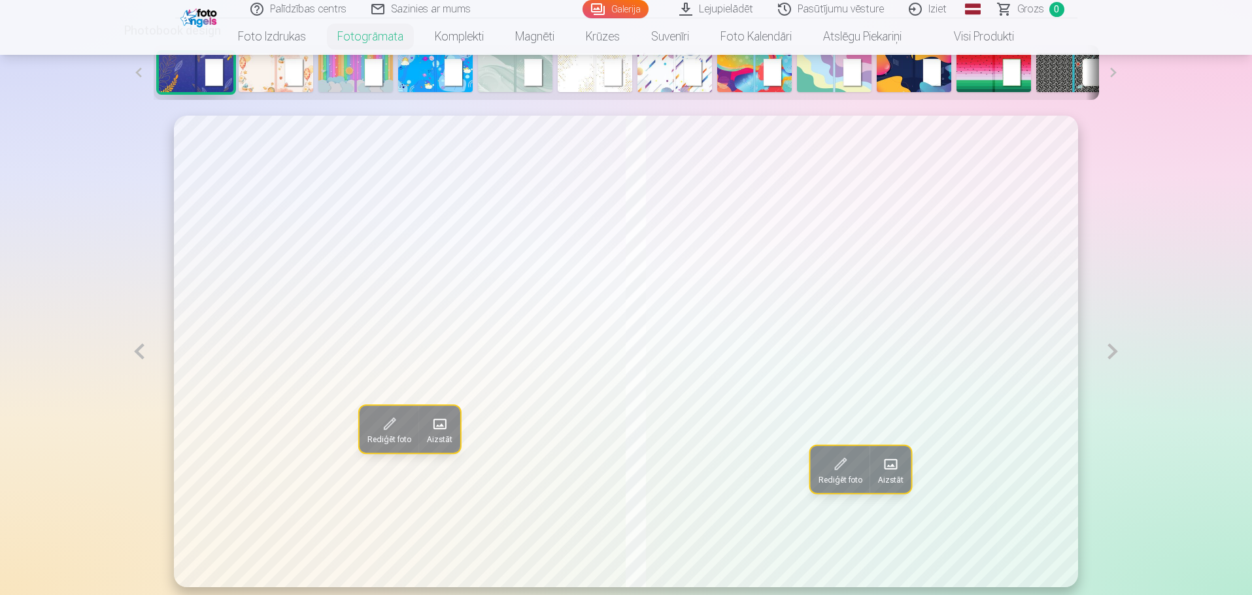
click at [133, 350] on button at bounding box center [139, 352] width 30 height 472
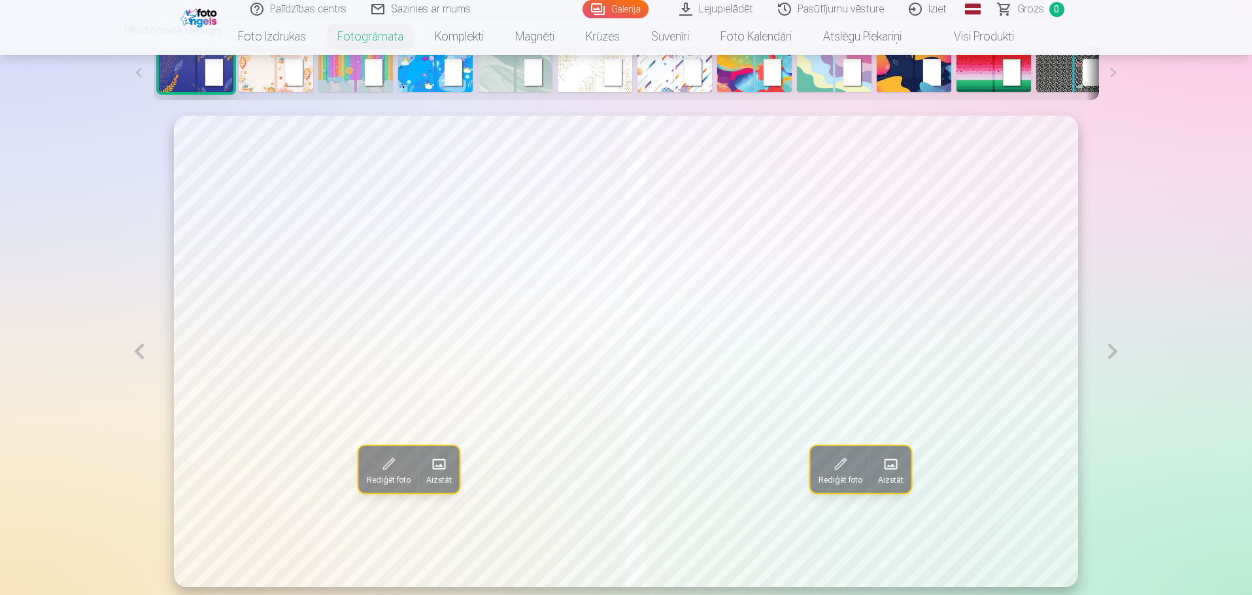
click at [133, 350] on button at bounding box center [139, 352] width 30 height 472
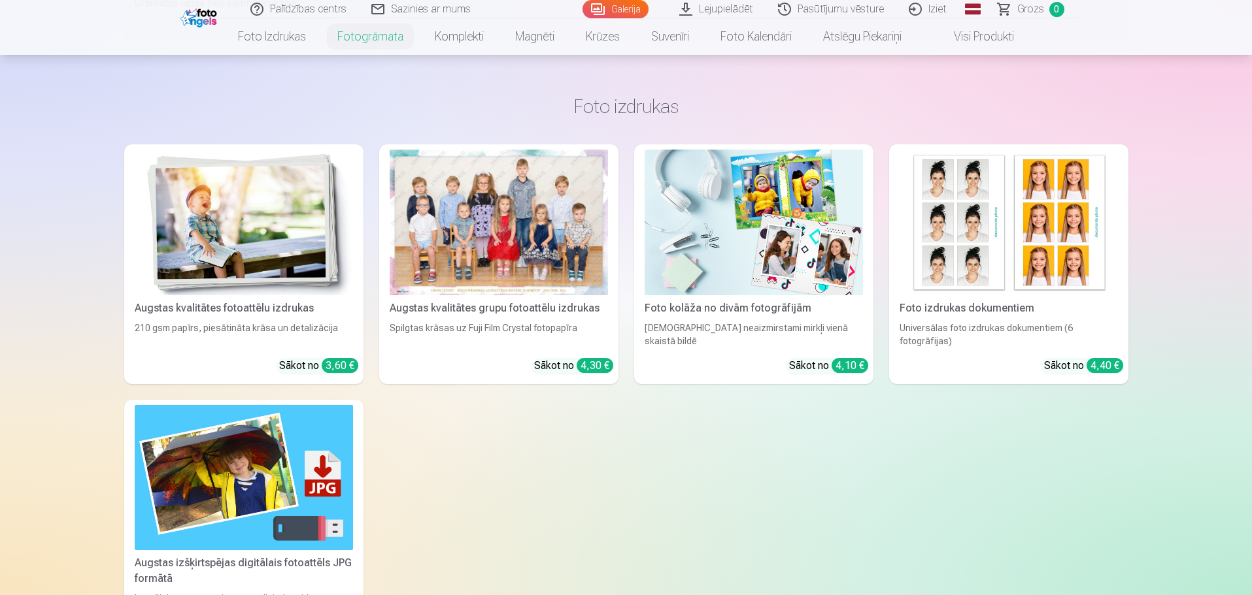
scroll to position [1765, 0]
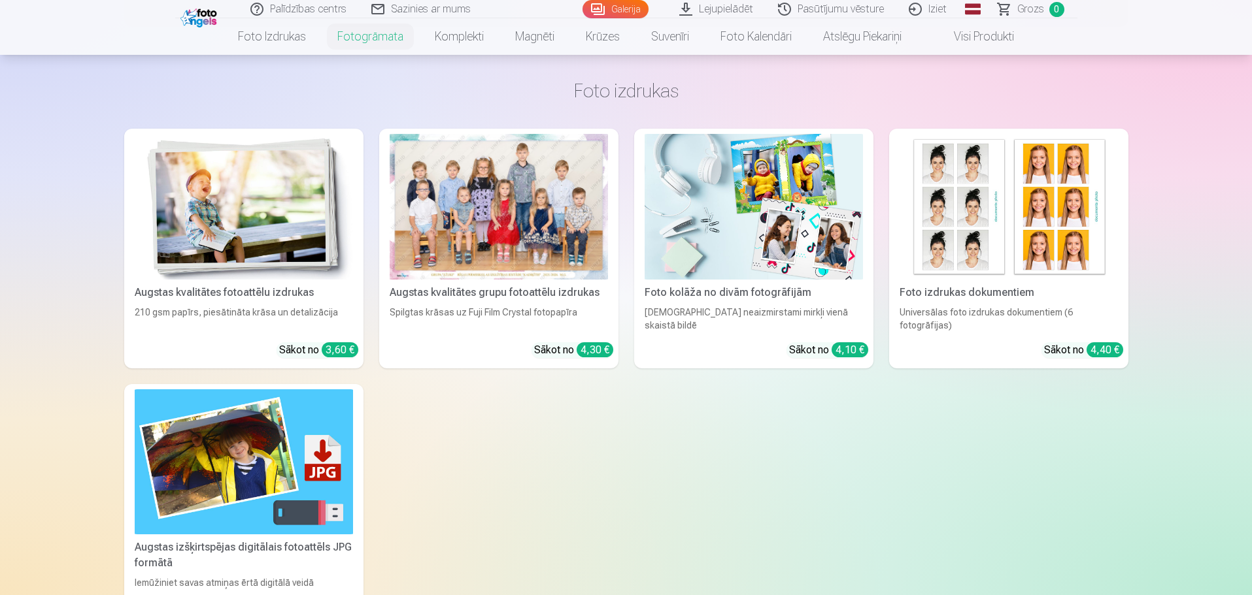
click at [254, 239] on img at bounding box center [244, 207] width 218 height 146
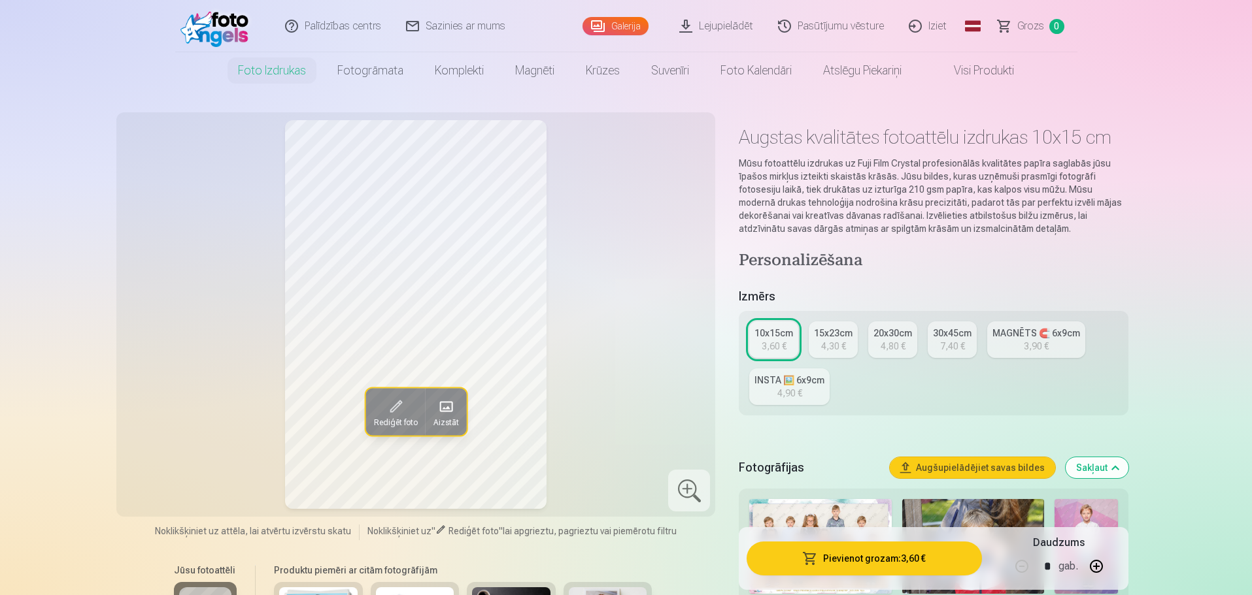
click at [827, 341] on div "4,30 €" at bounding box center [833, 346] width 25 height 13
click at [885, 333] on div "20x30cm" at bounding box center [892, 333] width 39 height 13
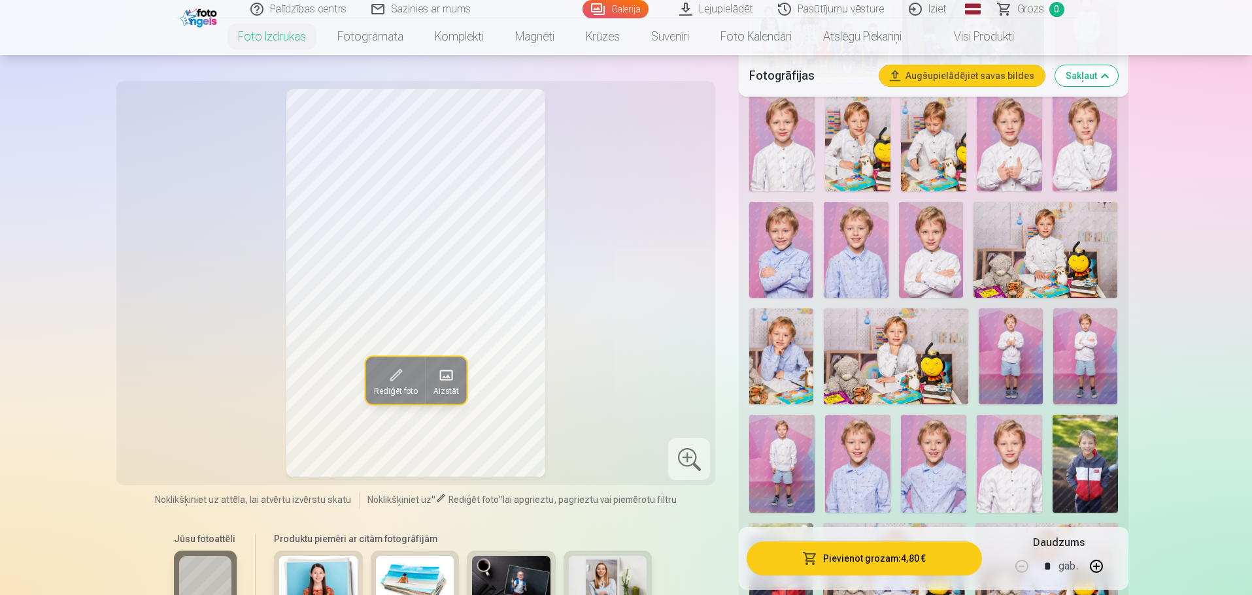
scroll to position [523, 0]
